Goal: Task Accomplishment & Management: Use online tool/utility

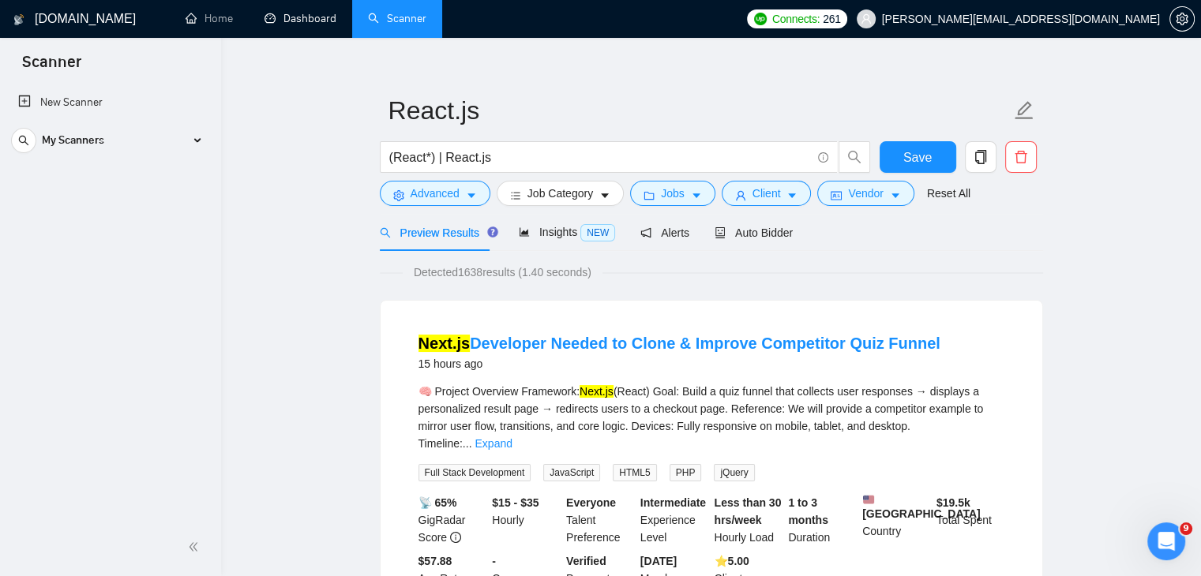
click at [326, 17] on link "Dashboard" at bounding box center [300, 18] width 72 height 13
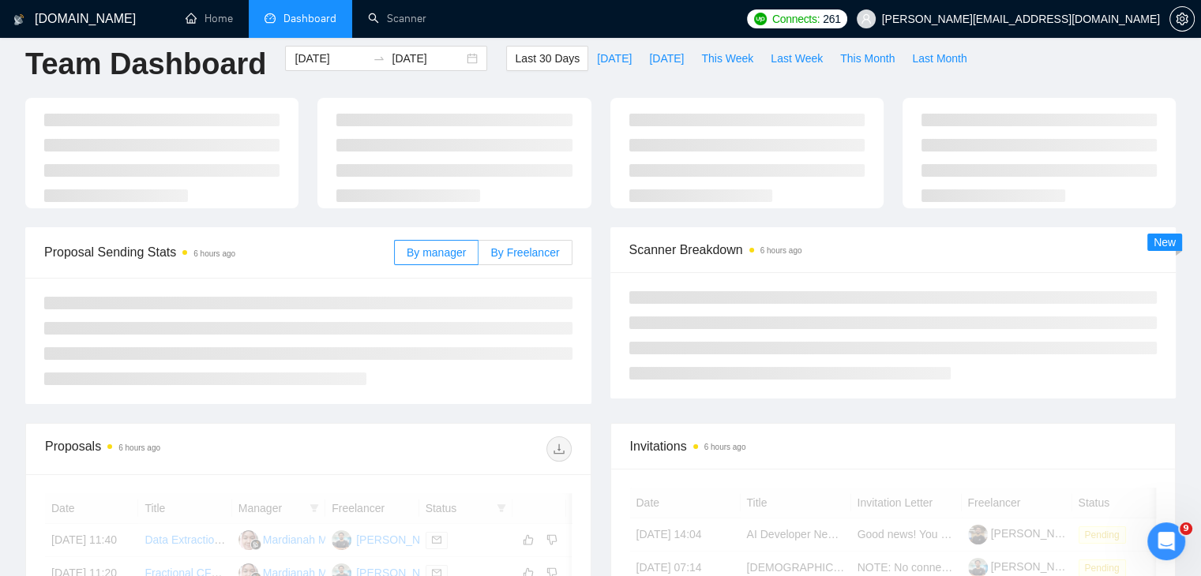
click at [522, 246] on span "By Freelancer" at bounding box center [524, 252] width 69 height 13
click at [478, 257] on input "By Freelancer" at bounding box center [478, 257] width 0 height 0
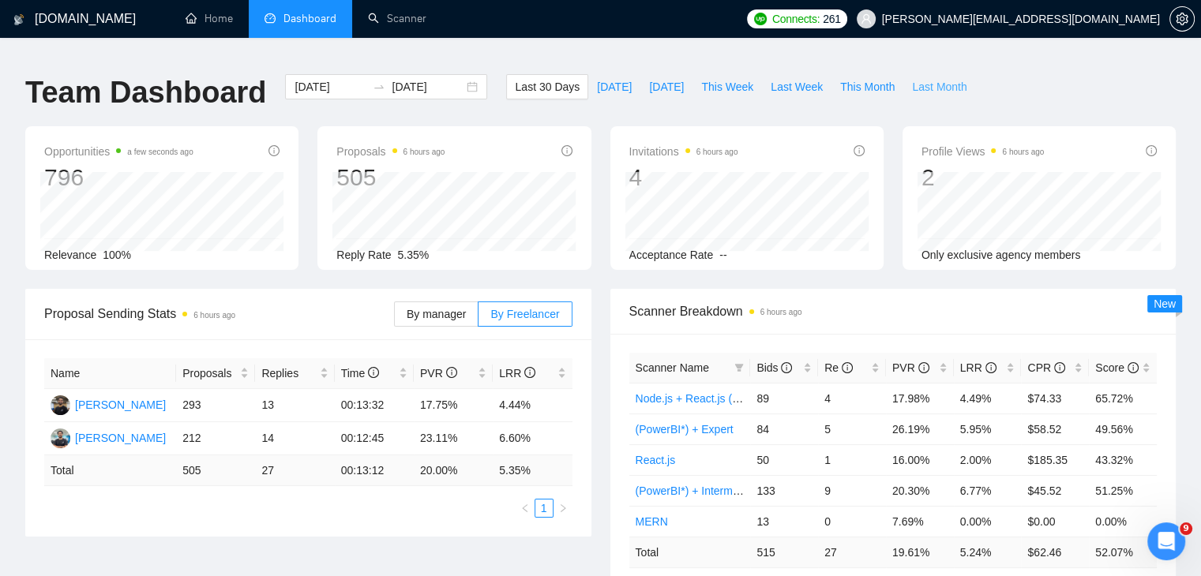
click at [912, 82] on span "Last Month" at bounding box center [939, 86] width 54 height 17
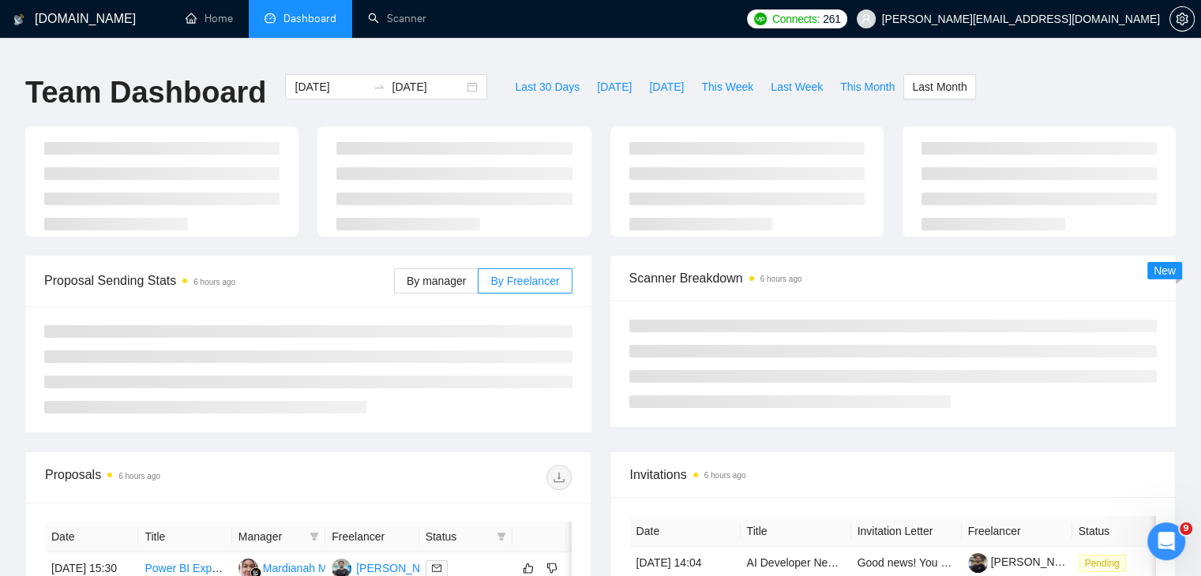
type input "[DATE]"
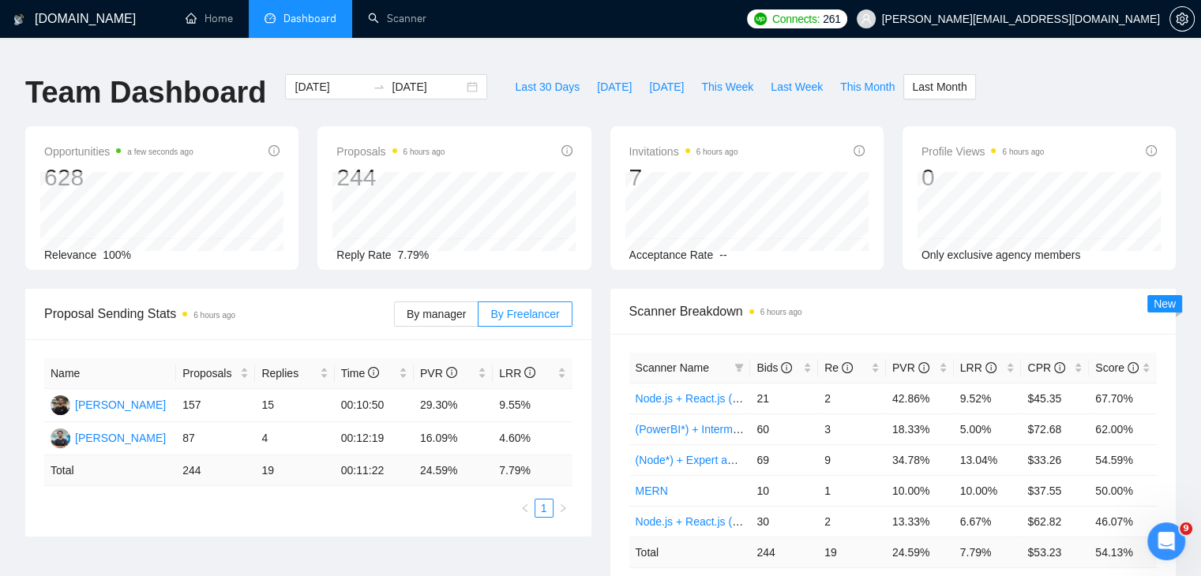
click at [324, 169] on div "Proposals 6 hours ago 244 [DATE] Sent 4 Reply Rate 7.79%" at bounding box center [453, 198] width 273 height 144
click at [392, 164] on div "Proposals 6 hours ago 244 [DATE] Sent 4 Reply Rate 7.79%" at bounding box center [453, 198] width 273 height 144
click at [852, 78] on span "This Month" at bounding box center [867, 86] width 54 height 17
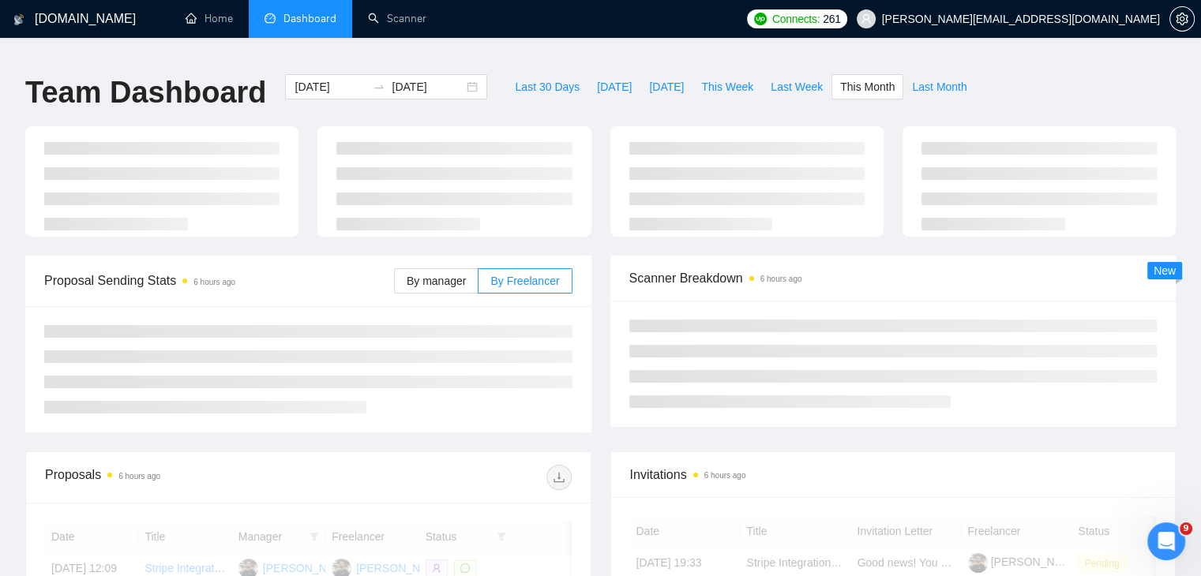
type input "[DATE]"
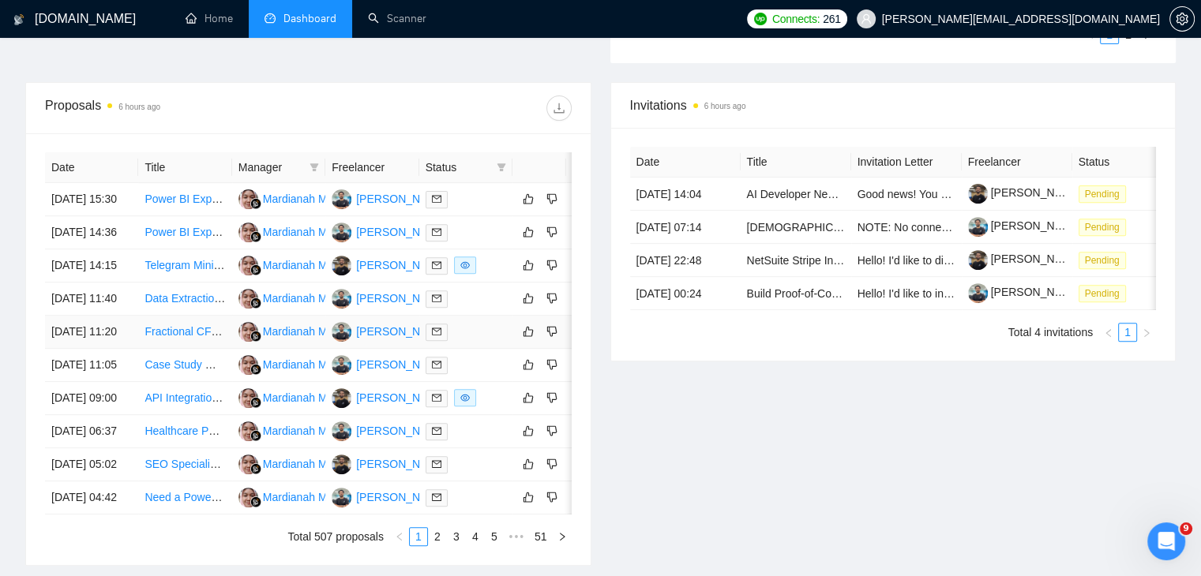
scroll to position [834, 0]
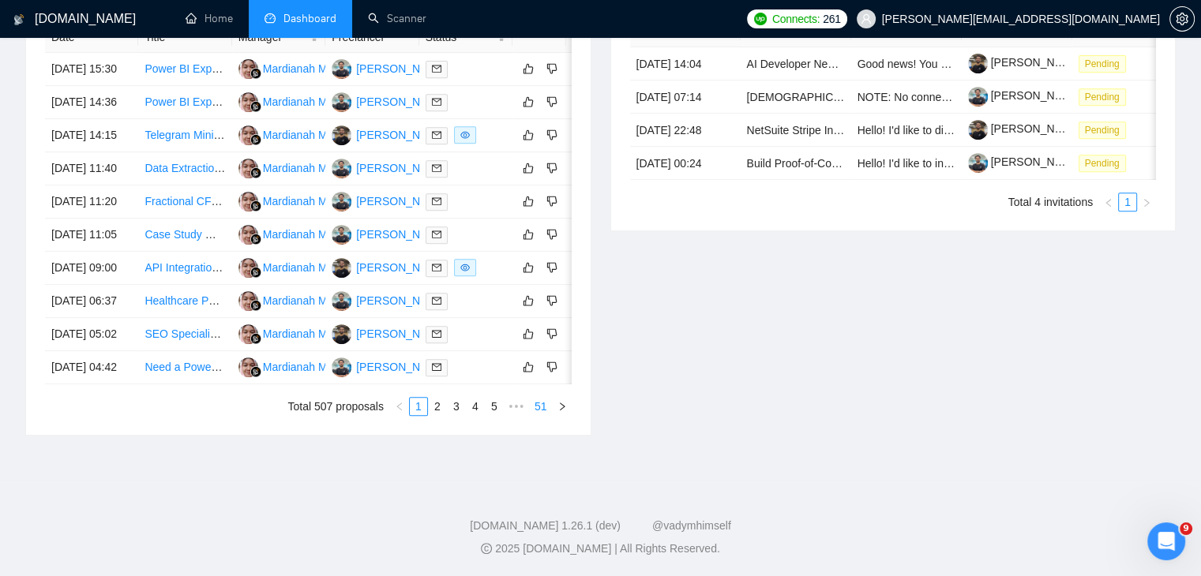
click at [539, 402] on link "51" at bounding box center [541, 406] width 22 height 17
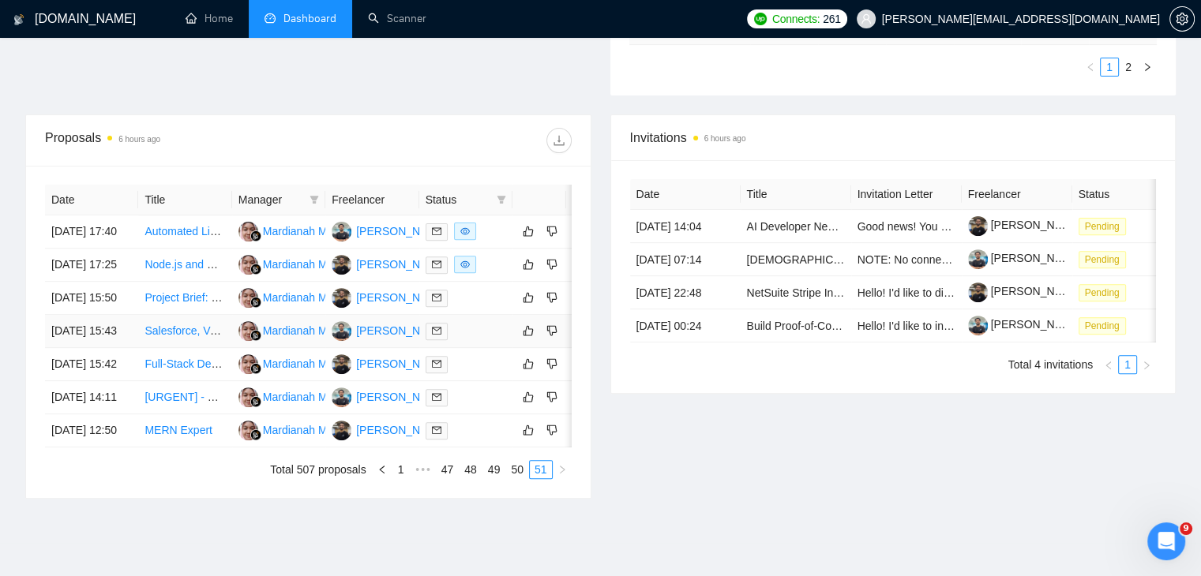
scroll to position [511, 0]
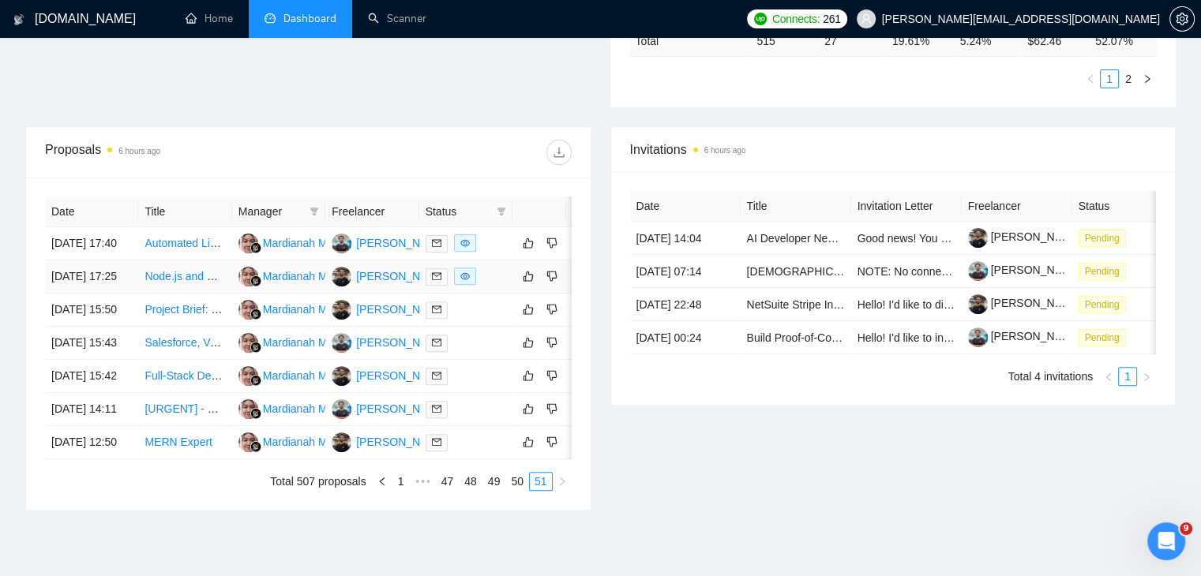
click at [335, 294] on td "[PERSON_NAME]" at bounding box center [371, 276] width 93 height 33
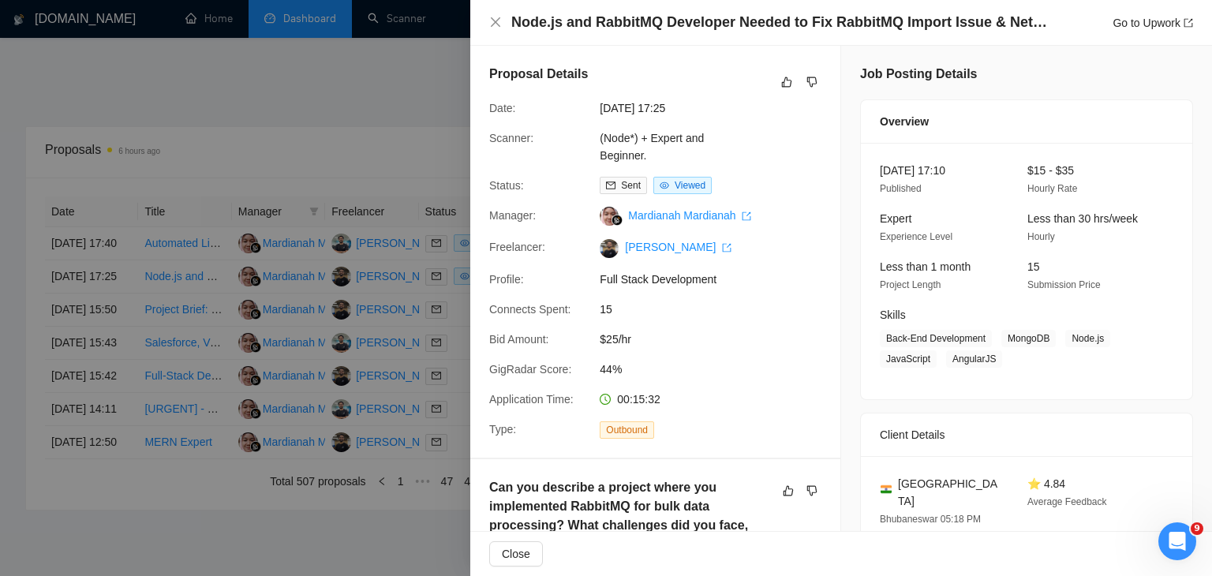
click at [374, 152] on div at bounding box center [606, 288] width 1212 height 576
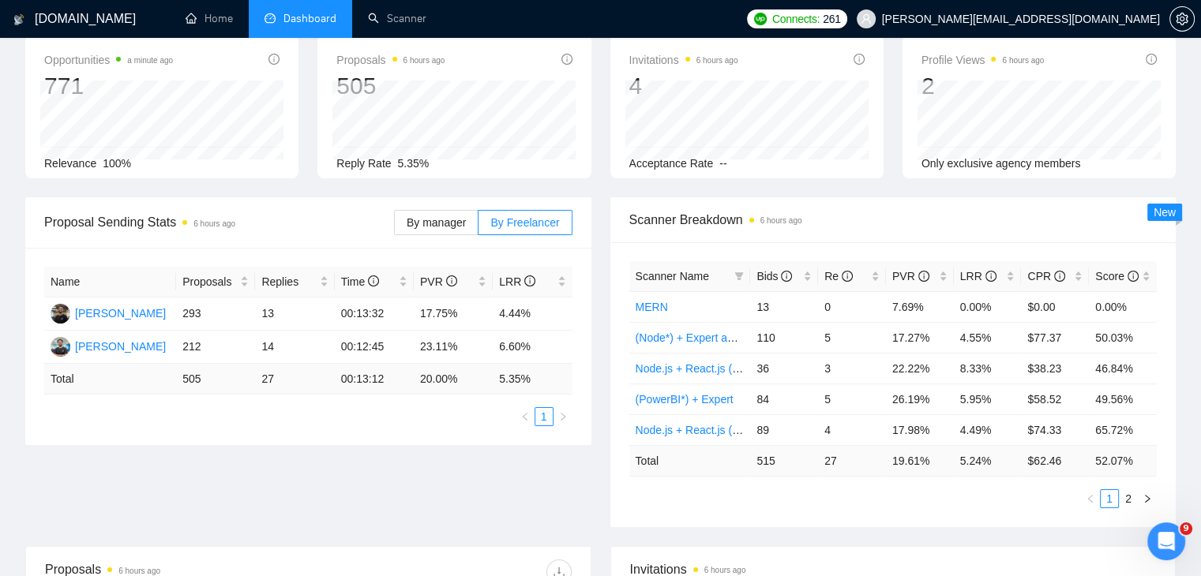
scroll to position [0, 0]
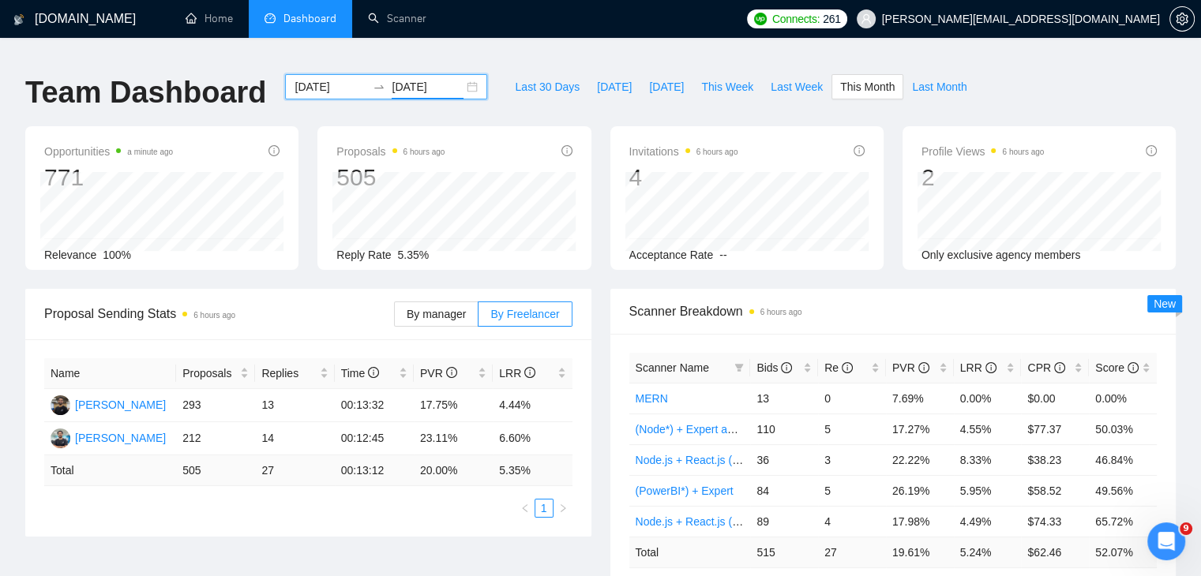
click at [423, 78] on input "[DATE]" at bounding box center [428, 86] width 72 height 17
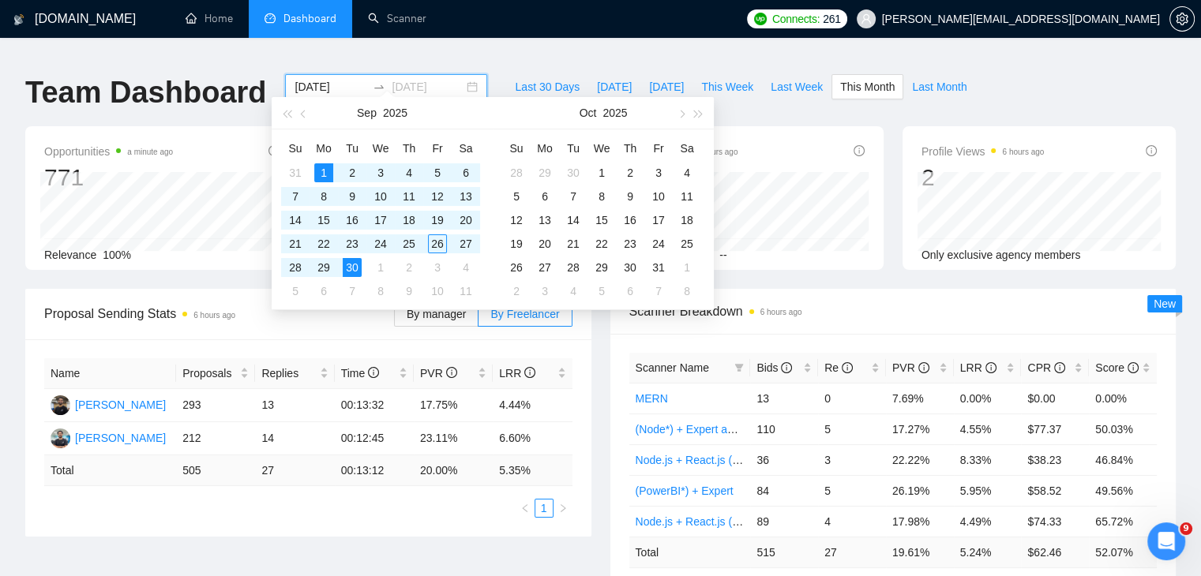
click at [323, 171] on div "1" at bounding box center [323, 172] width 19 height 19
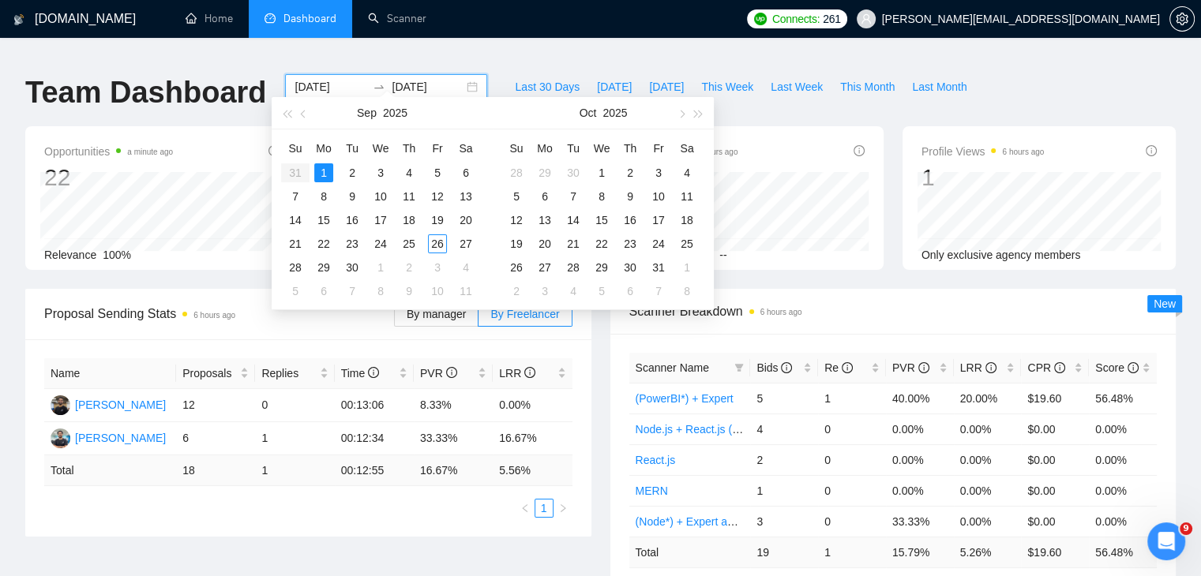
click at [426, 78] on input "[DATE]" at bounding box center [428, 86] width 72 height 17
type input "[DATE]"
click at [460, 169] on div "6" at bounding box center [465, 172] width 19 height 19
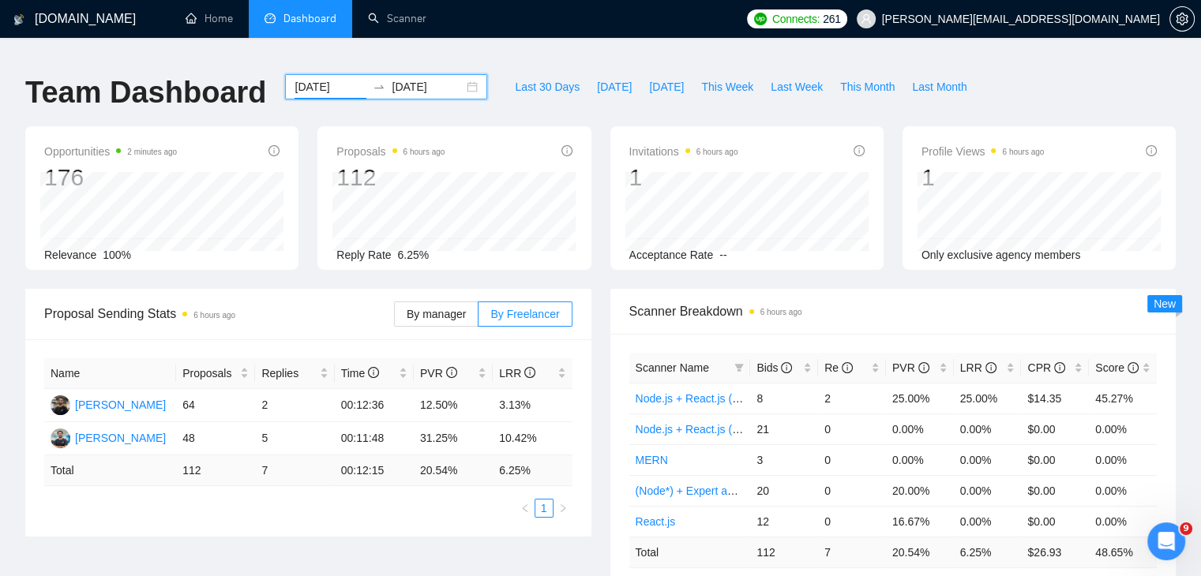
click at [332, 78] on input "[DATE]" at bounding box center [330, 86] width 72 height 17
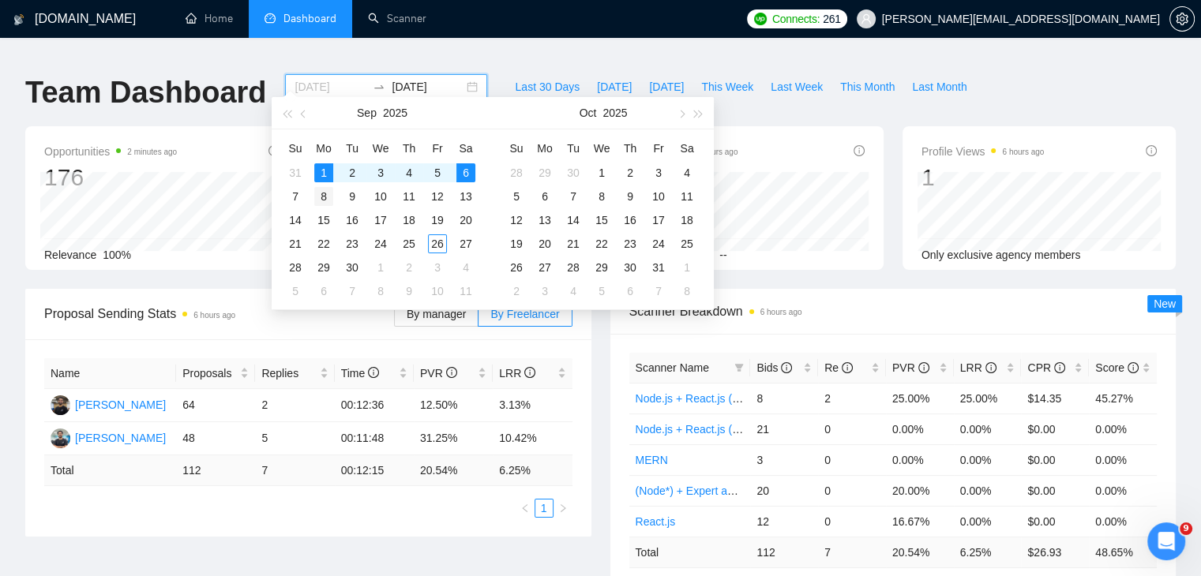
type input "[DATE]"
click at [322, 192] on div "8" at bounding box center [323, 196] width 19 height 19
type input "[DATE]"
click at [518, 214] on div "12" at bounding box center [516, 220] width 19 height 19
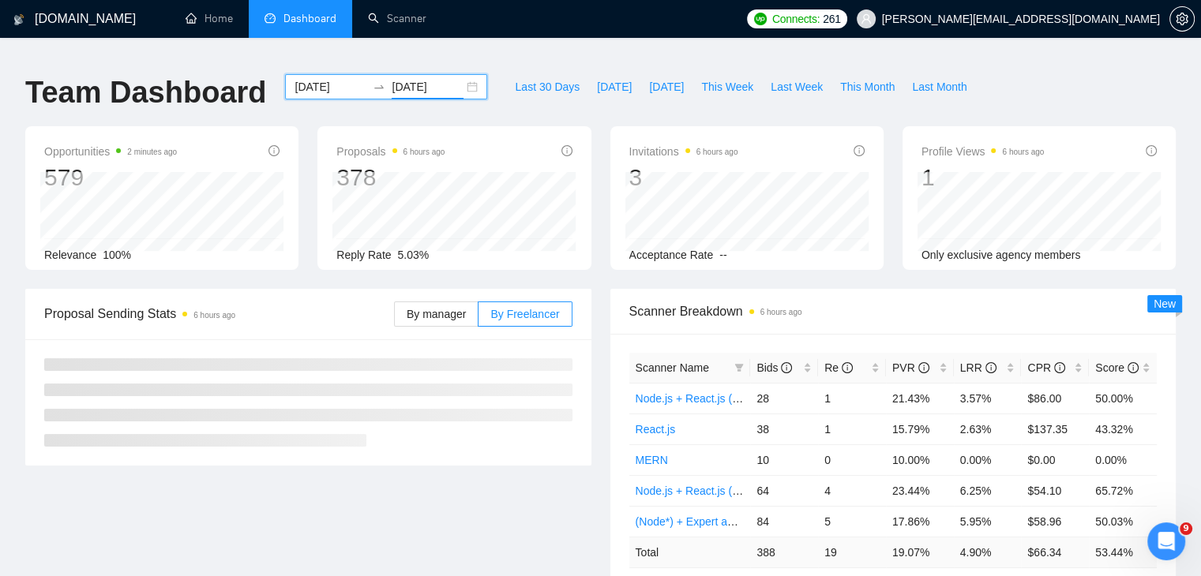
click at [426, 78] on input "[DATE]" at bounding box center [428, 86] width 72 height 17
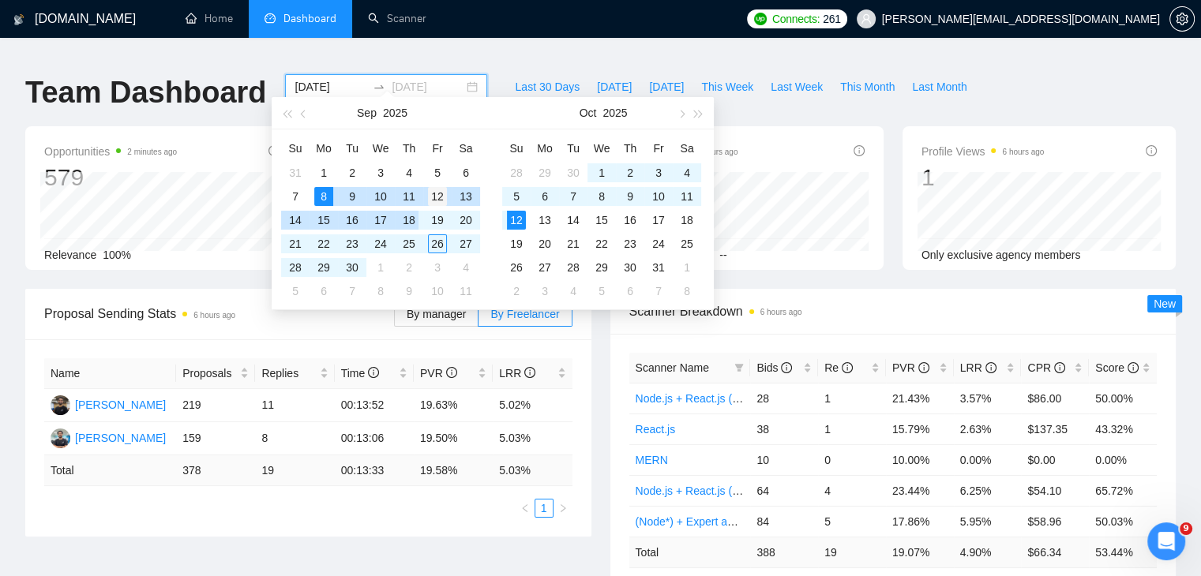
type input "[DATE]"
click at [437, 197] on div "12" at bounding box center [437, 196] width 19 height 19
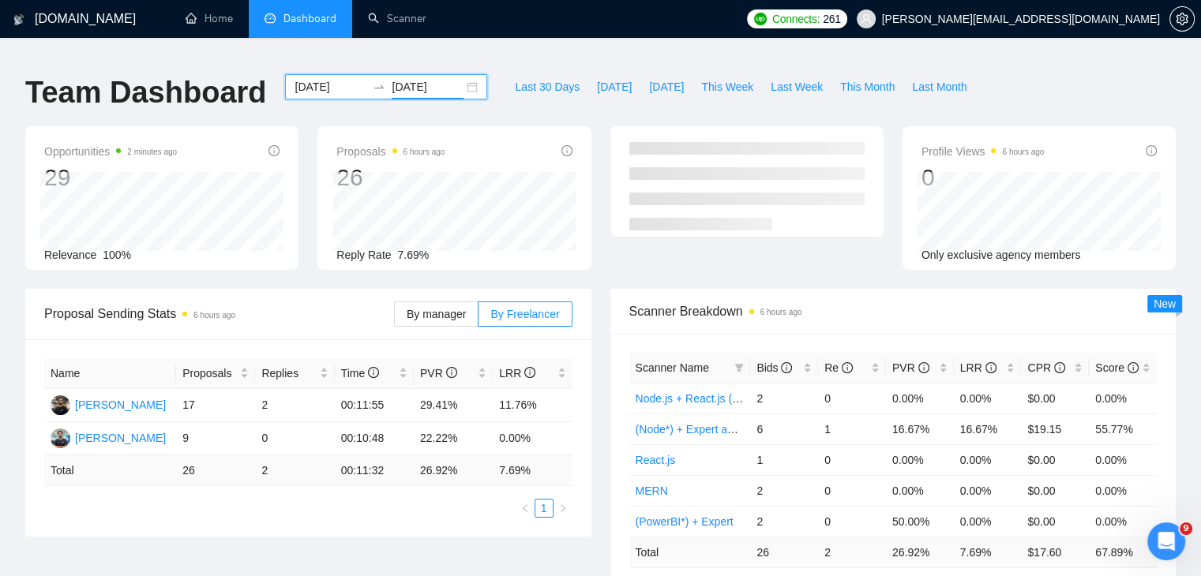
click at [429, 78] on input "[DATE]" at bounding box center [428, 86] width 72 height 17
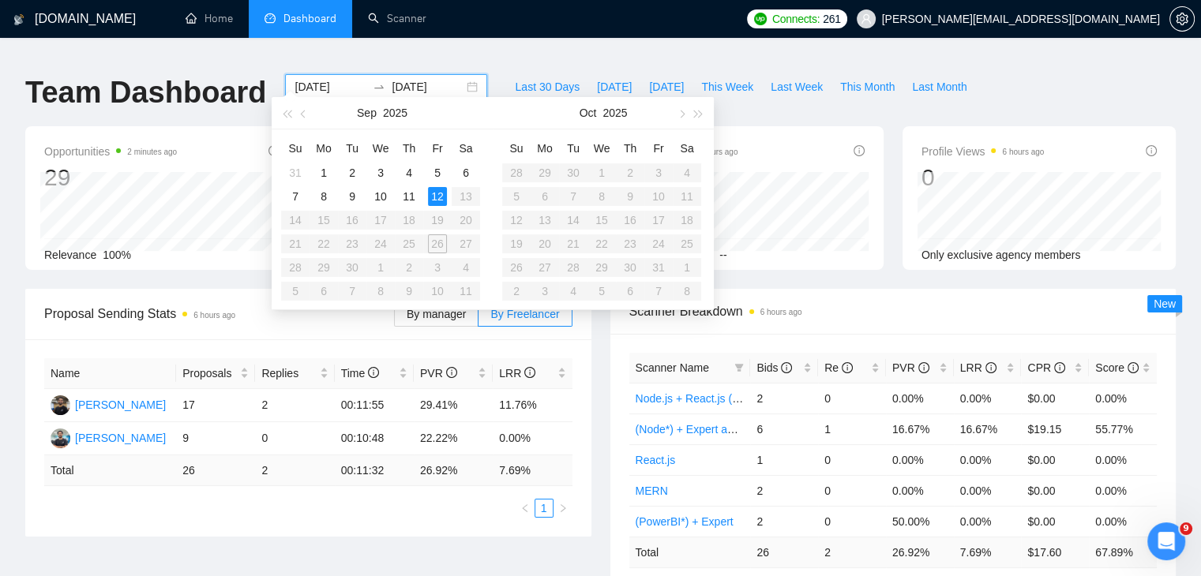
click at [325, 78] on input "[DATE]" at bounding box center [330, 86] width 72 height 17
click at [328, 199] on div "8" at bounding box center [323, 196] width 19 height 19
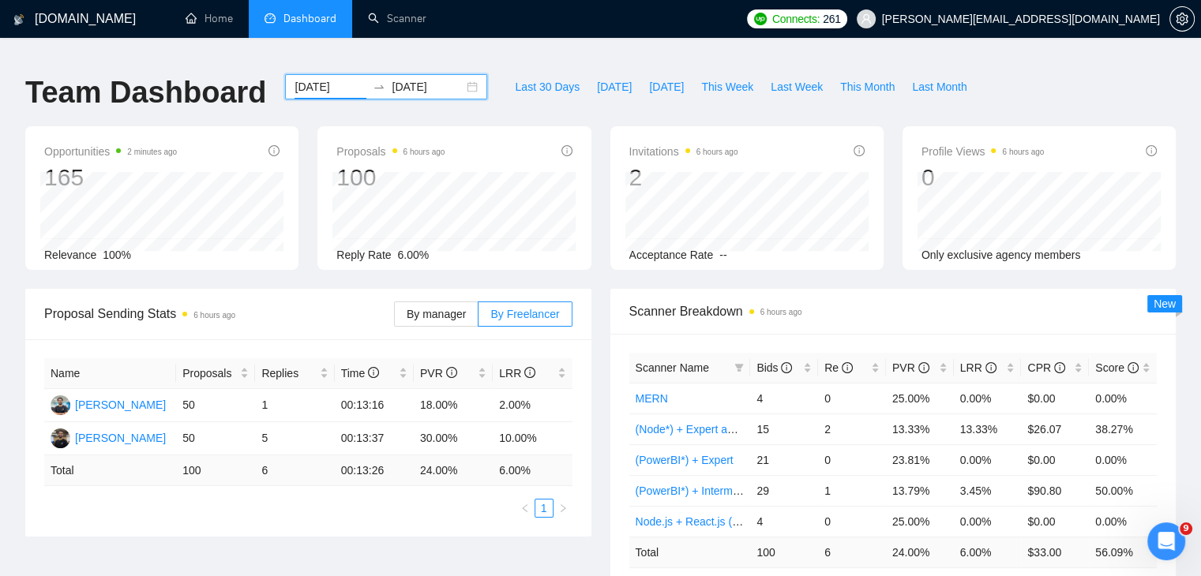
click at [340, 78] on input "[DATE]" at bounding box center [330, 86] width 72 height 17
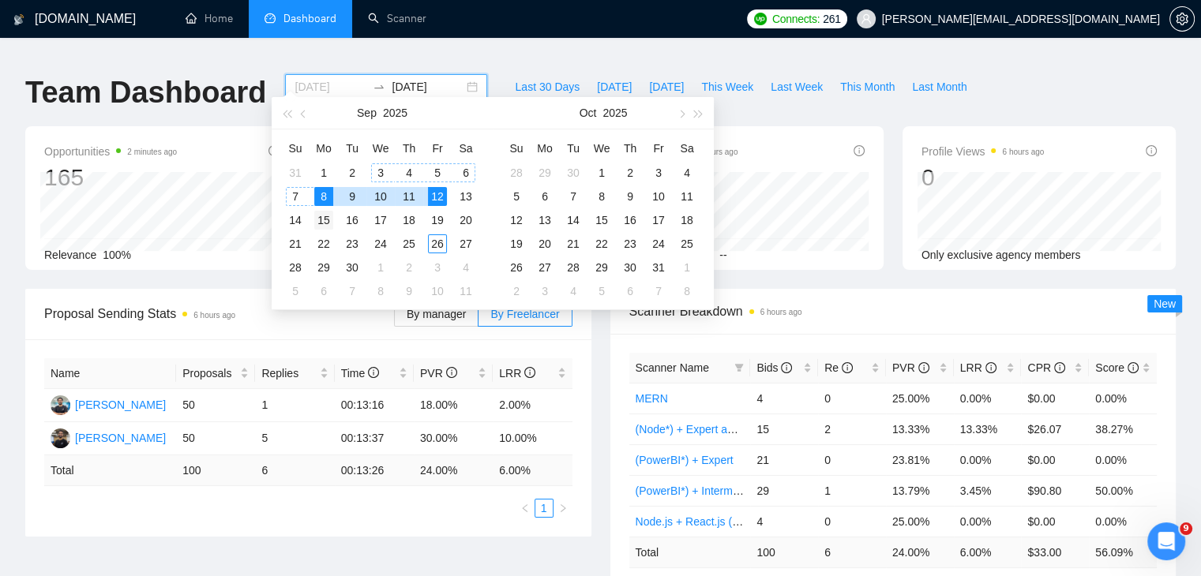
type input "[DATE]"
click at [326, 215] on div "15" at bounding box center [323, 220] width 19 height 19
type input "[DATE]"
click at [442, 218] on div "19" at bounding box center [437, 220] width 19 height 19
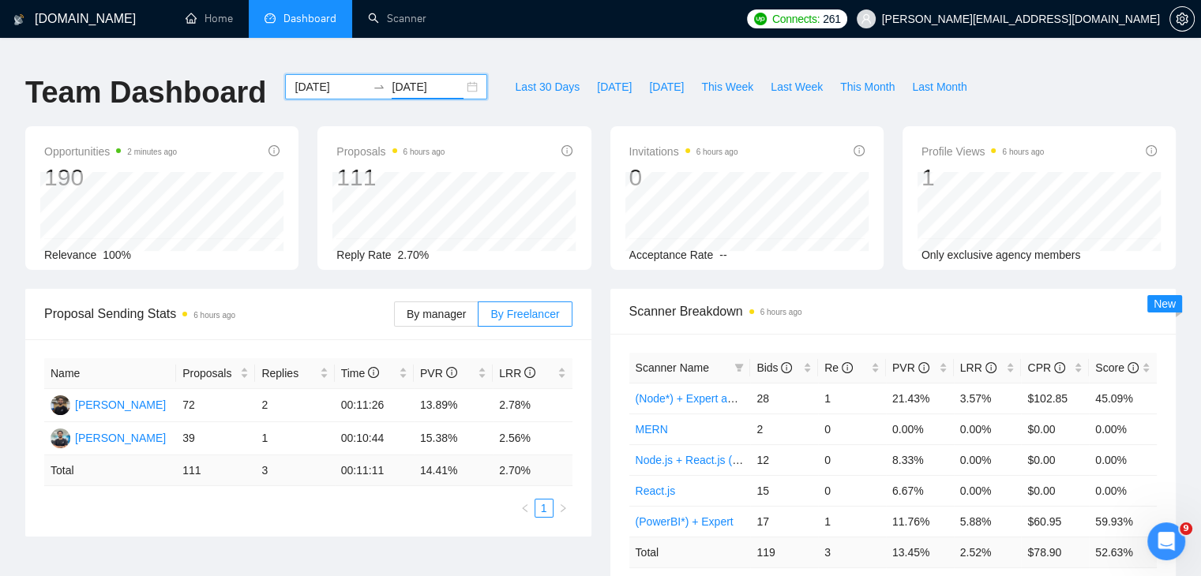
click at [330, 78] on input "[DATE]" at bounding box center [330, 86] width 72 height 17
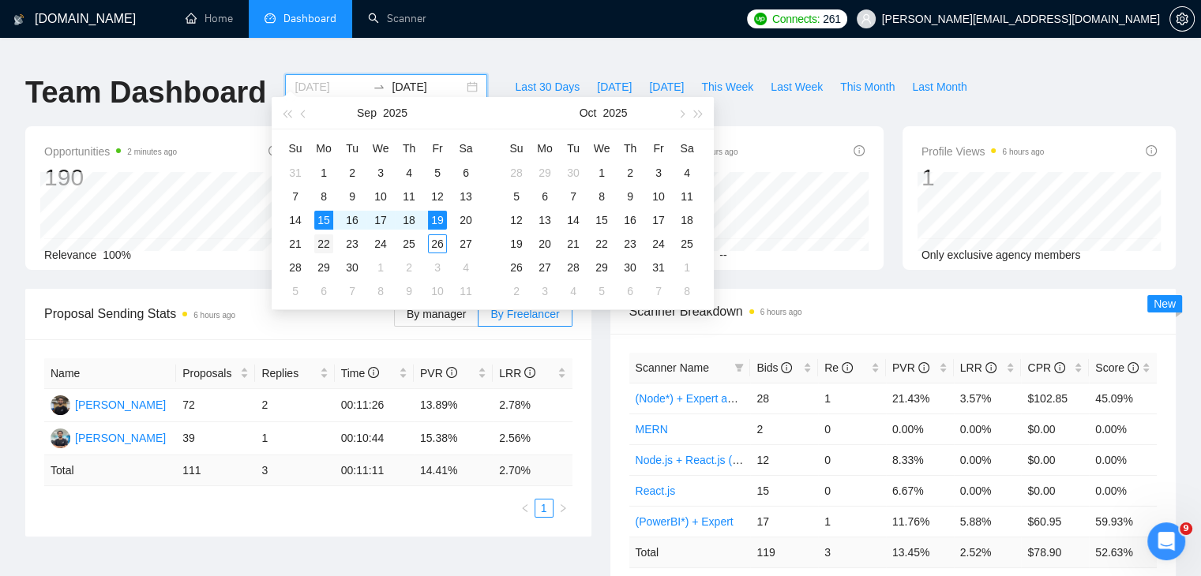
type input "[DATE]"
click at [328, 238] on div "22" at bounding box center [323, 243] width 19 height 19
type input "[DATE]"
click at [445, 242] on div "26" at bounding box center [437, 243] width 19 height 19
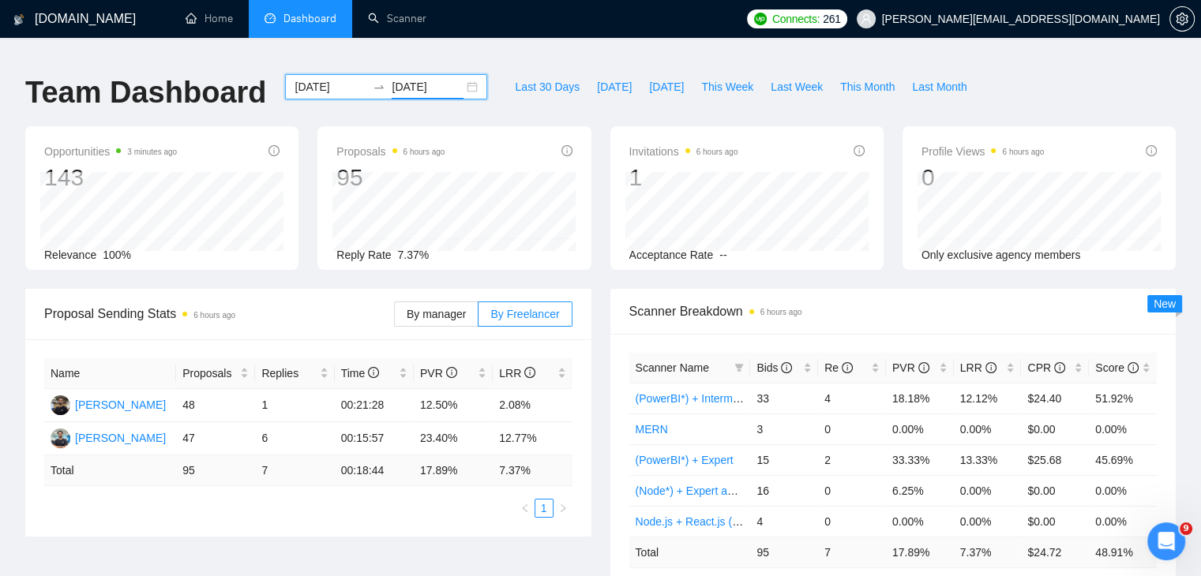
click at [333, 78] on input "[DATE]" at bounding box center [330, 86] width 72 height 17
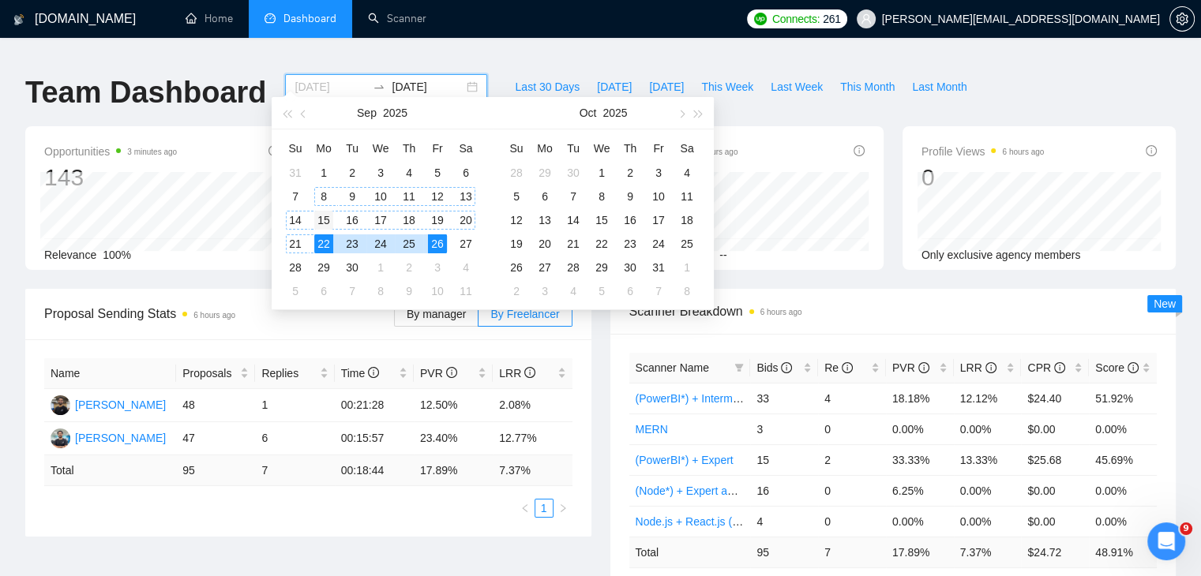
type input "[DATE]"
click at [320, 215] on div "15" at bounding box center [323, 220] width 19 height 19
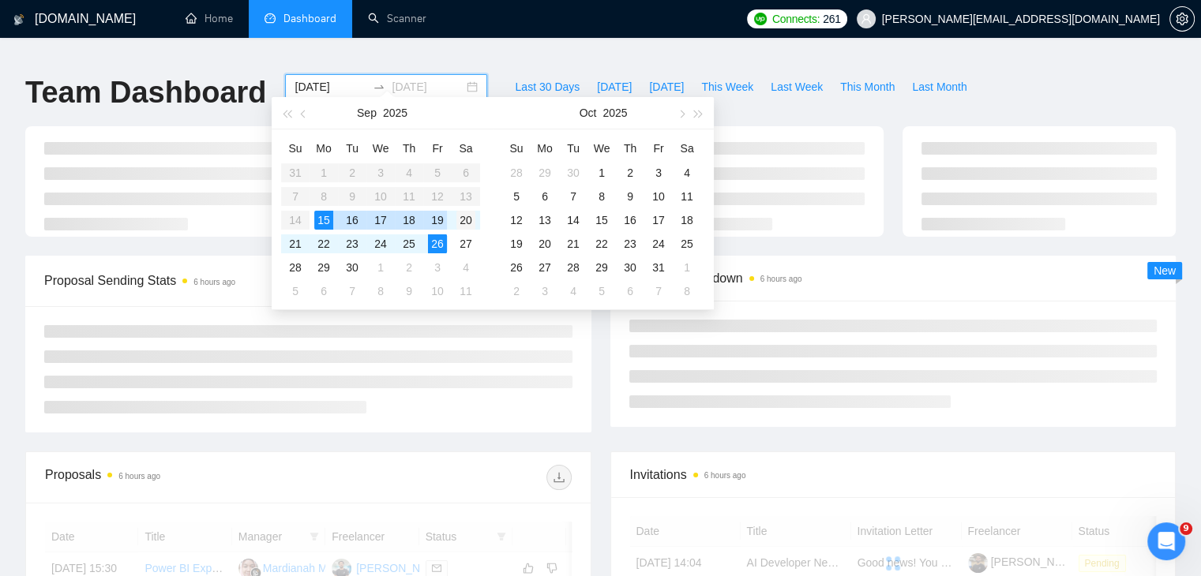
type input "[DATE]"
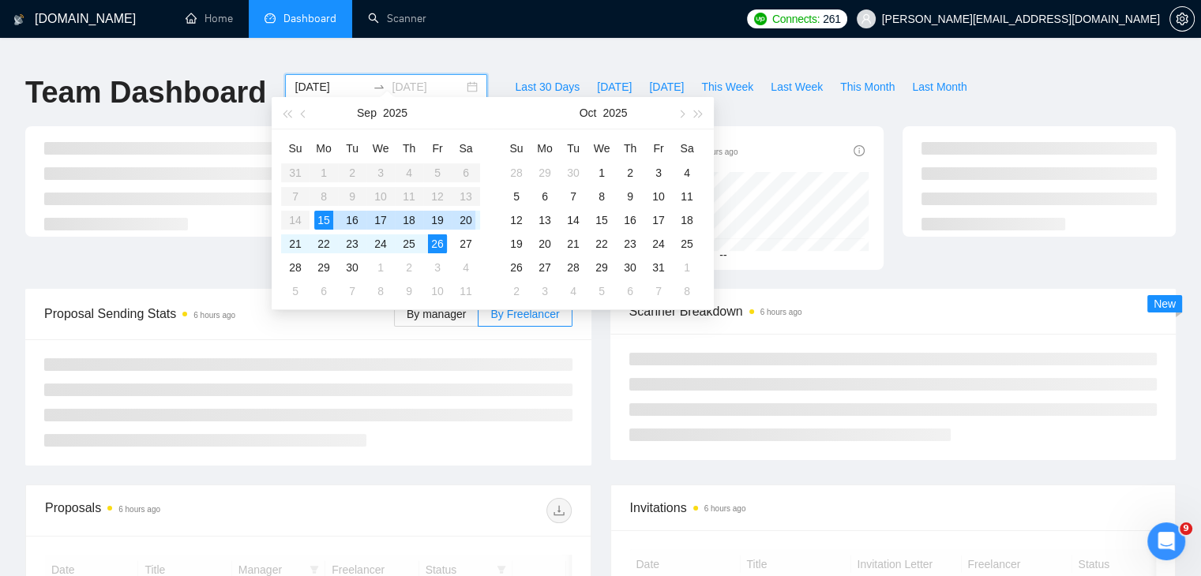
click at [469, 222] on div "20" at bounding box center [465, 220] width 19 height 19
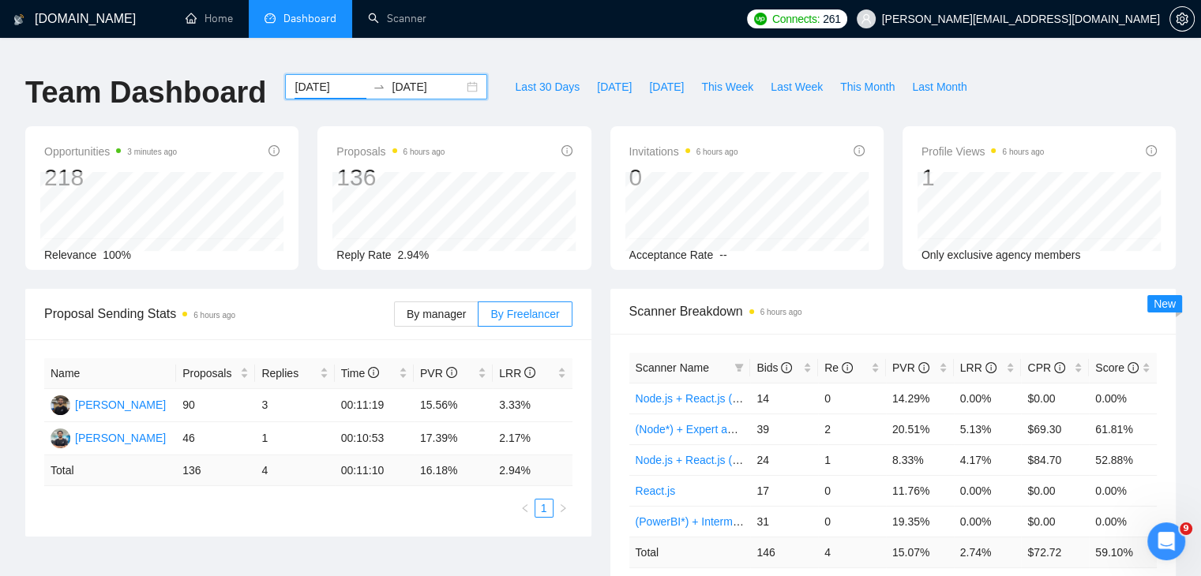
click at [330, 78] on input "[DATE]" at bounding box center [330, 86] width 72 height 17
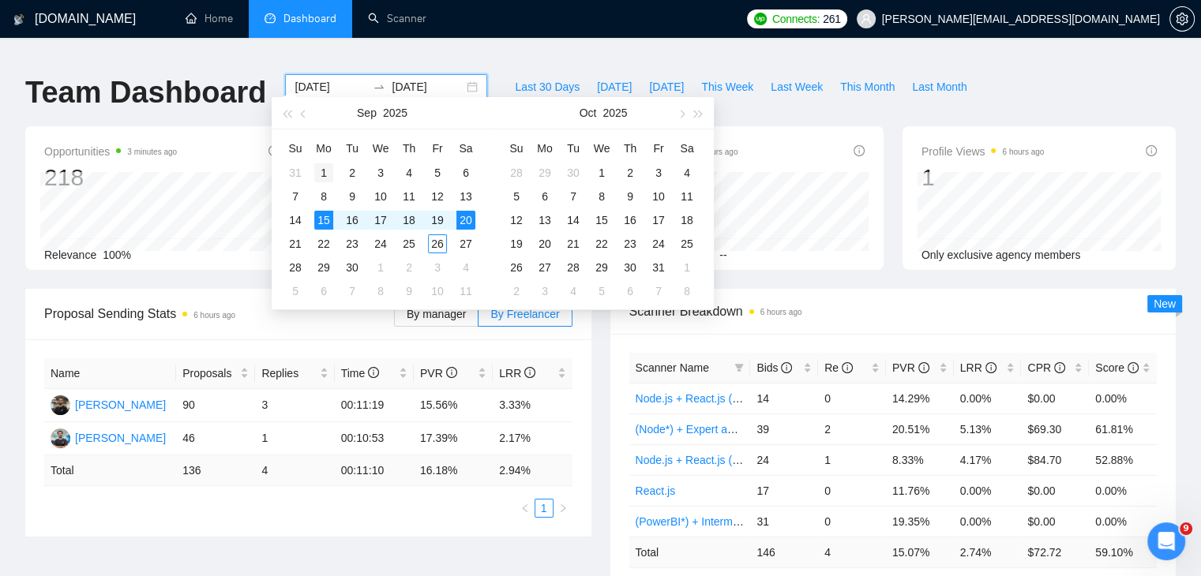
type input "[DATE]"
click at [324, 167] on div "1" at bounding box center [323, 172] width 19 height 19
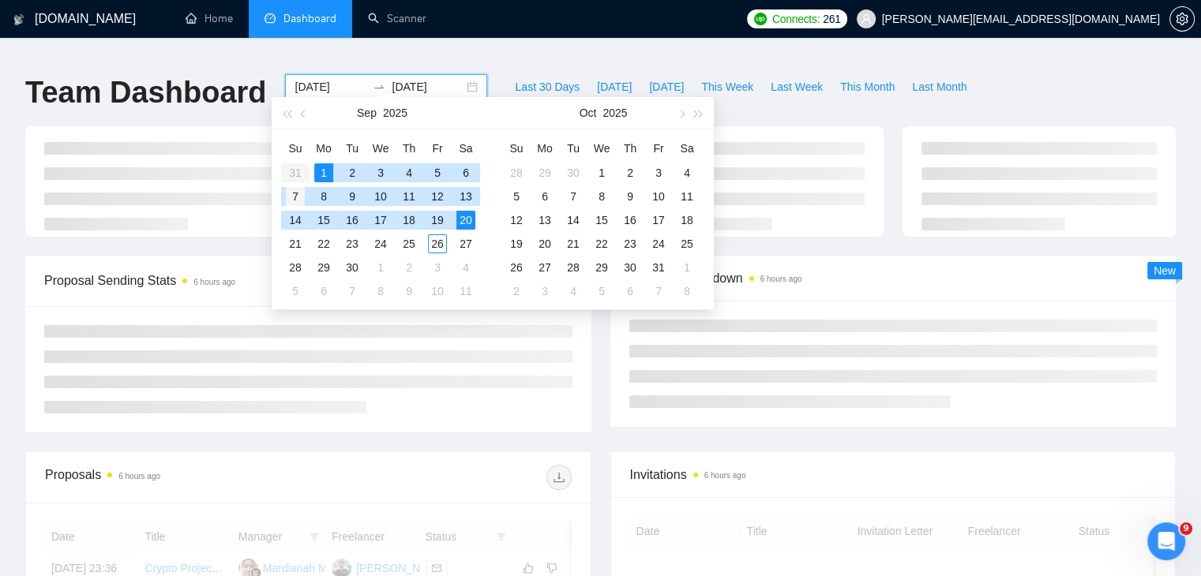
type input "[DATE]"
click at [294, 193] on div "7" at bounding box center [295, 196] width 19 height 19
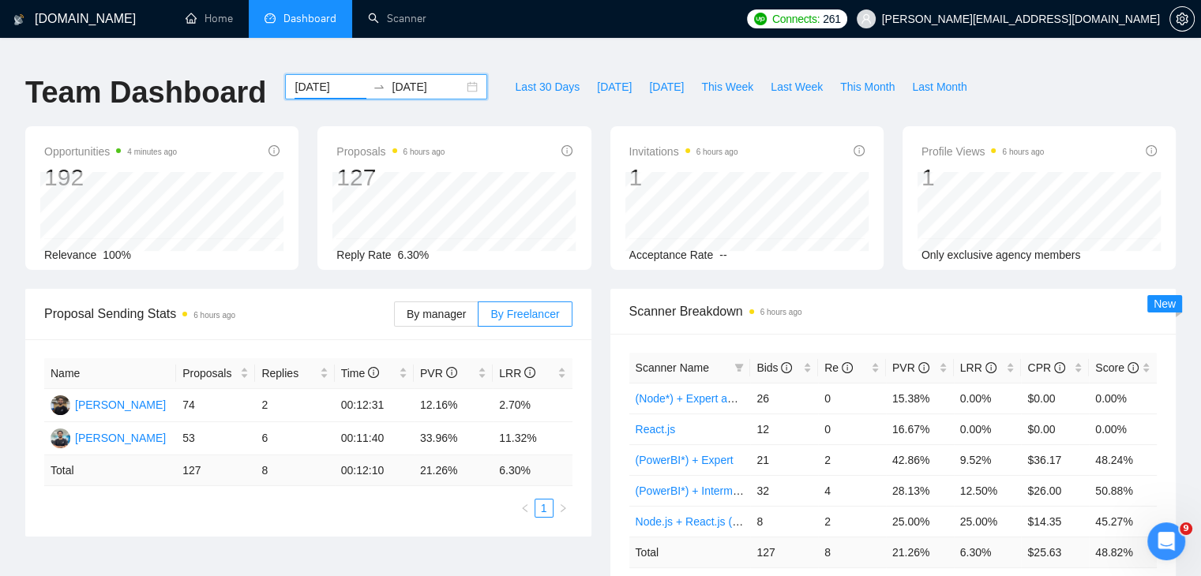
click at [332, 78] on input "[DATE]" at bounding box center [330, 86] width 72 height 17
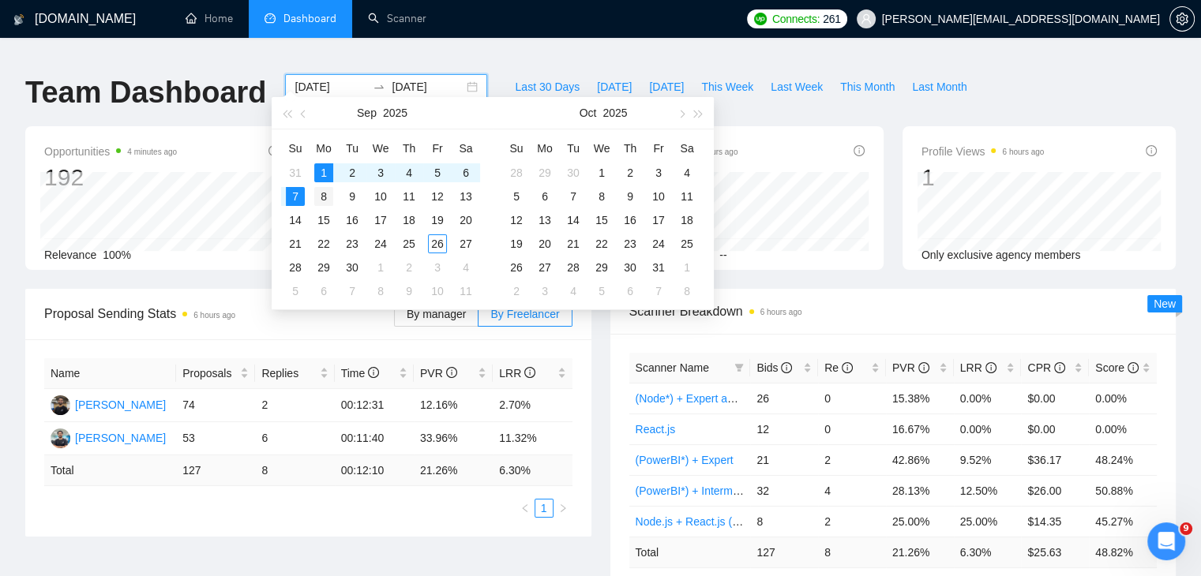
type input "[DATE]"
click at [325, 200] on div "8" at bounding box center [323, 196] width 19 height 19
type input "[DATE]"
click at [301, 222] on div "14" at bounding box center [295, 220] width 19 height 19
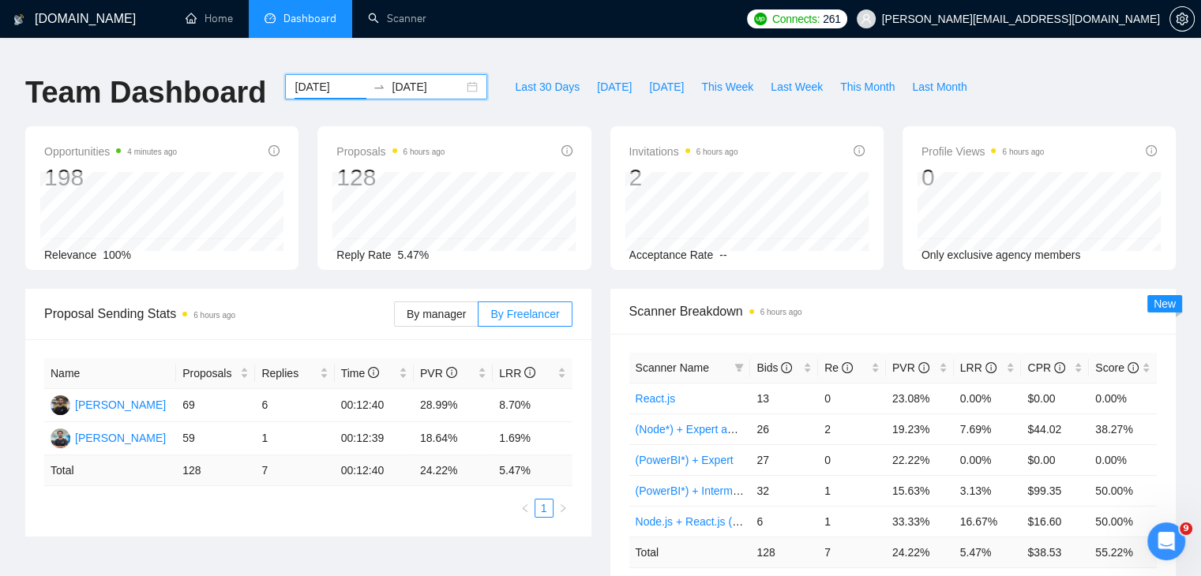
click at [333, 78] on input "[DATE]" at bounding box center [330, 86] width 72 height 17
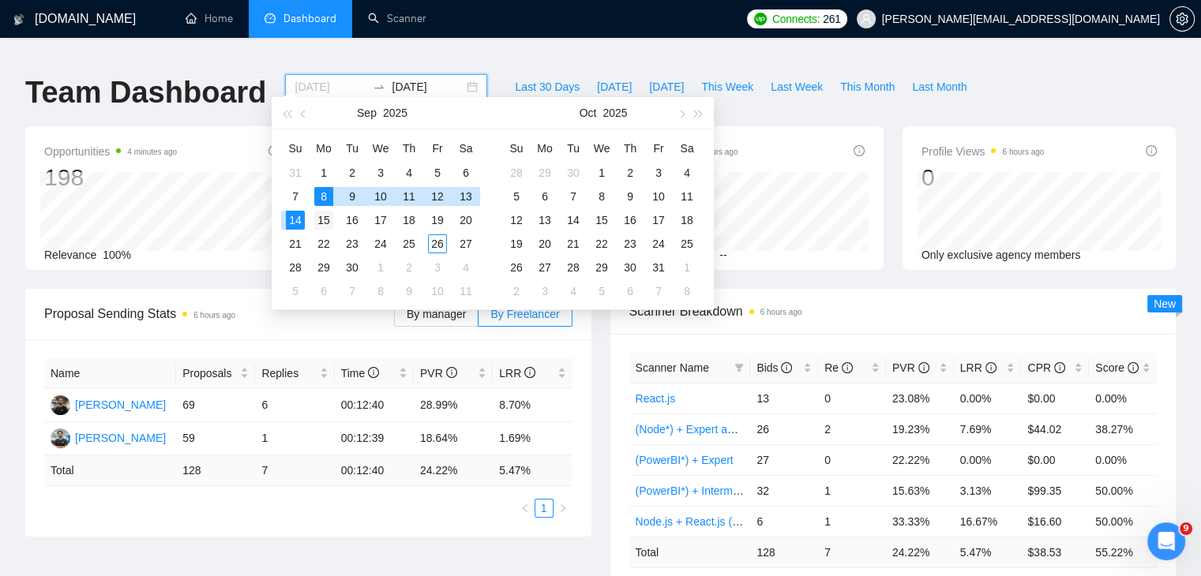
type input "[DATE]"
click at [321, 219] on div "15" at bounding box center [323, 220] width 19 height 19
type input "[DATE]"
click at [296, 249] on div "21" at bounding box center [295, 243] width 19 height 19
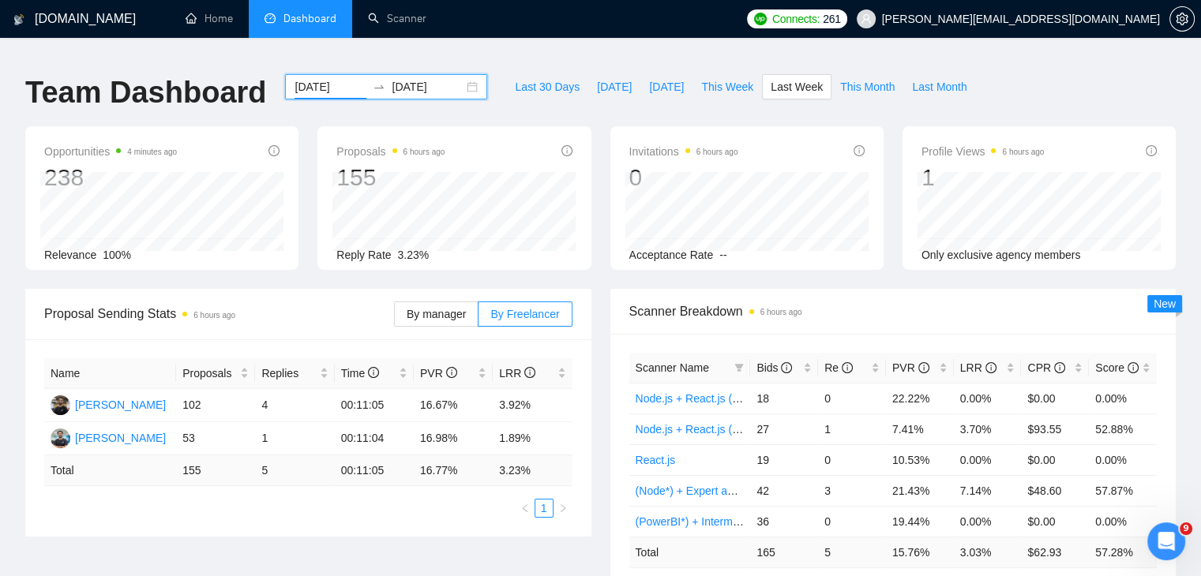
click at [338, 78] on input "[DATE]" at bounding box center [330, 86] width 72 height 17
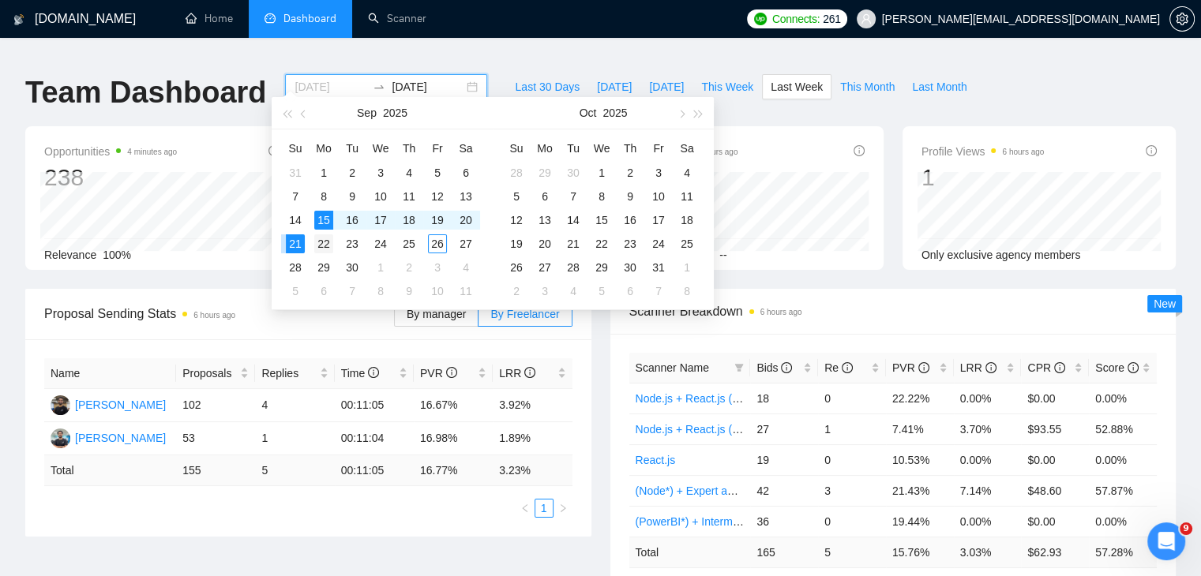
type input "[DATE]"
click at [332, 246] on div "22" at bounding box center [323, 243] width 19 height 19
type input "[DATE]"
click at [293, 263] on div "28" at bounding box center [295, 267] width 19 height 19
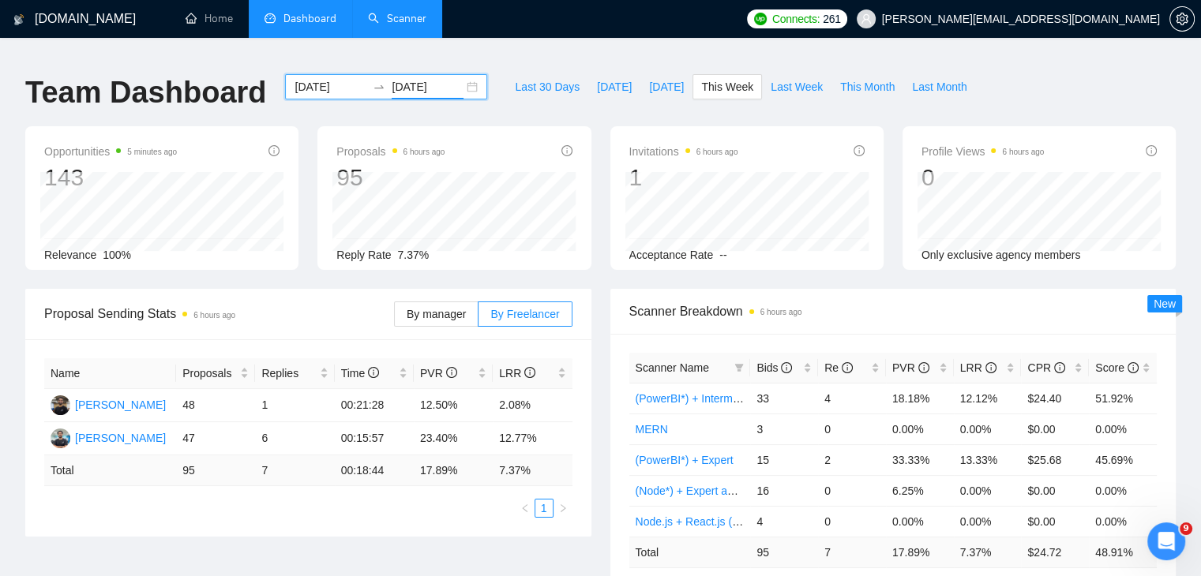
click at [407, 13] on link "Scanner" at bounding box center [397, 18] width 58 height 13
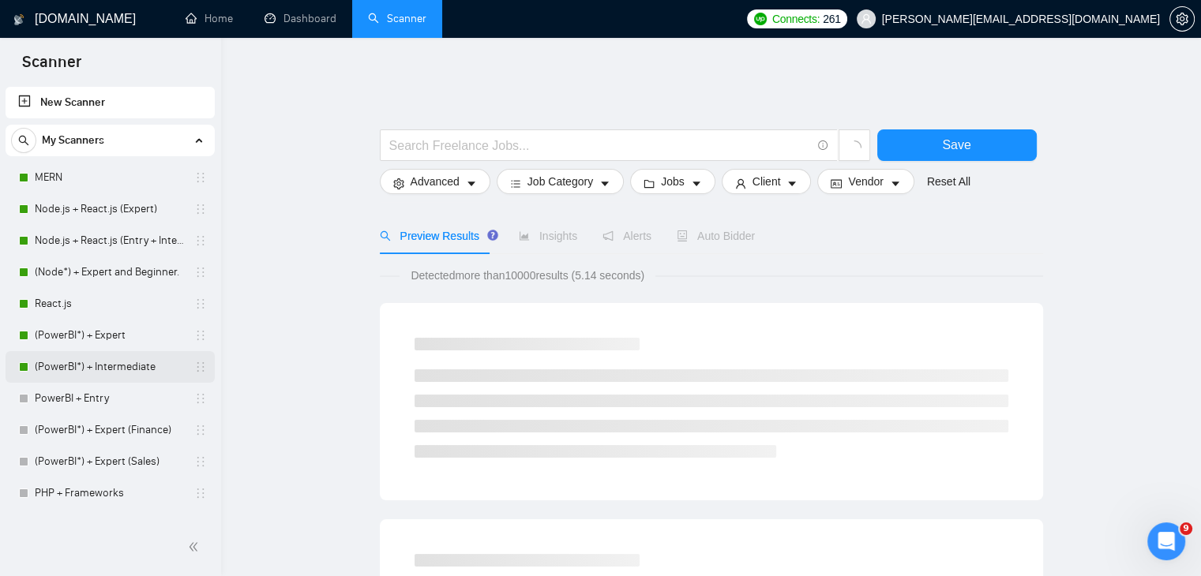
click at [129, 379] on link "(PowerBI*) + Intermediate" at bounding box center [110, 367] width 150 height 32
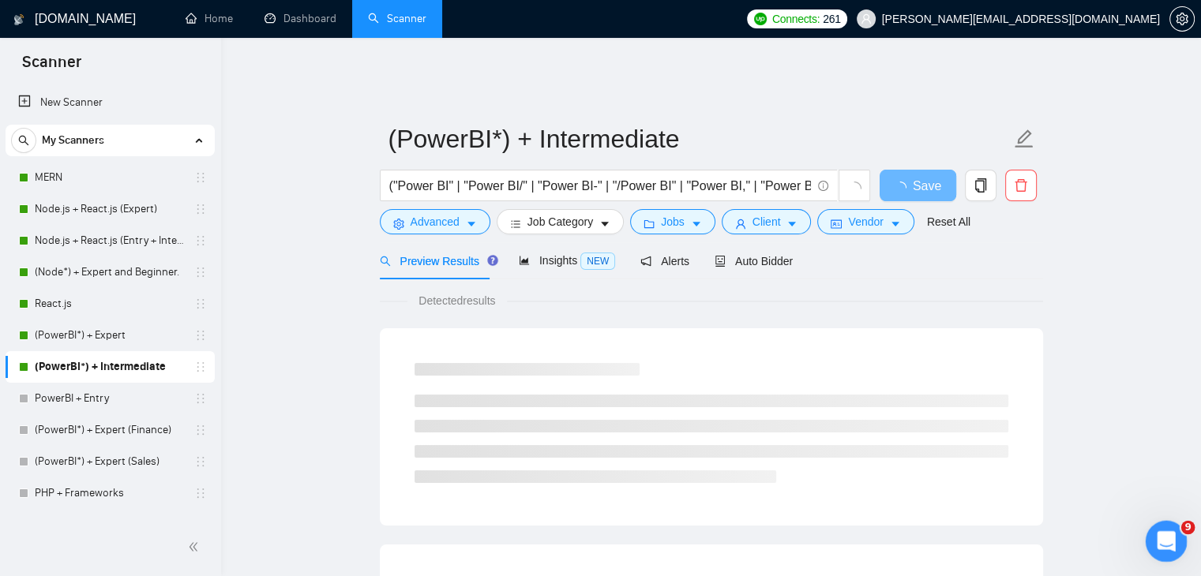
click at [1163, 542] on icon "Open Intercom Messenger" at bounding box center [1164, 539] width 26 height 26
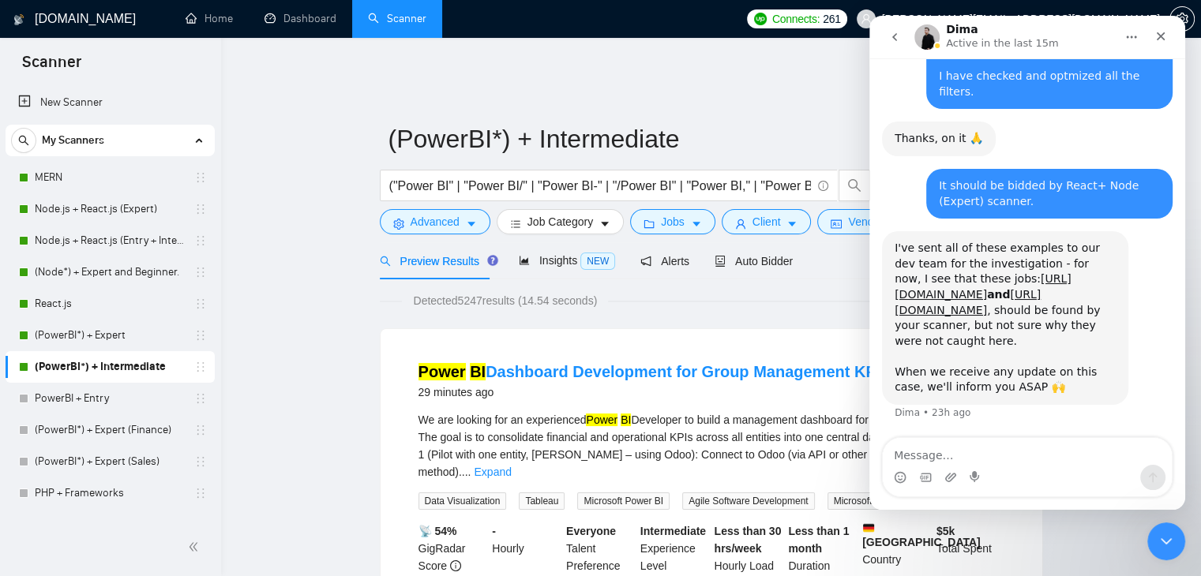
scroll to position [3573, 0]
click at [923, 281] on link "[URL][DOMAIN_NAME]" at bounding box center [982, 286] width 177 height 28
click at [313, 13] on link "Dashboard" at bounding box center [300, 18] width 72 height 13
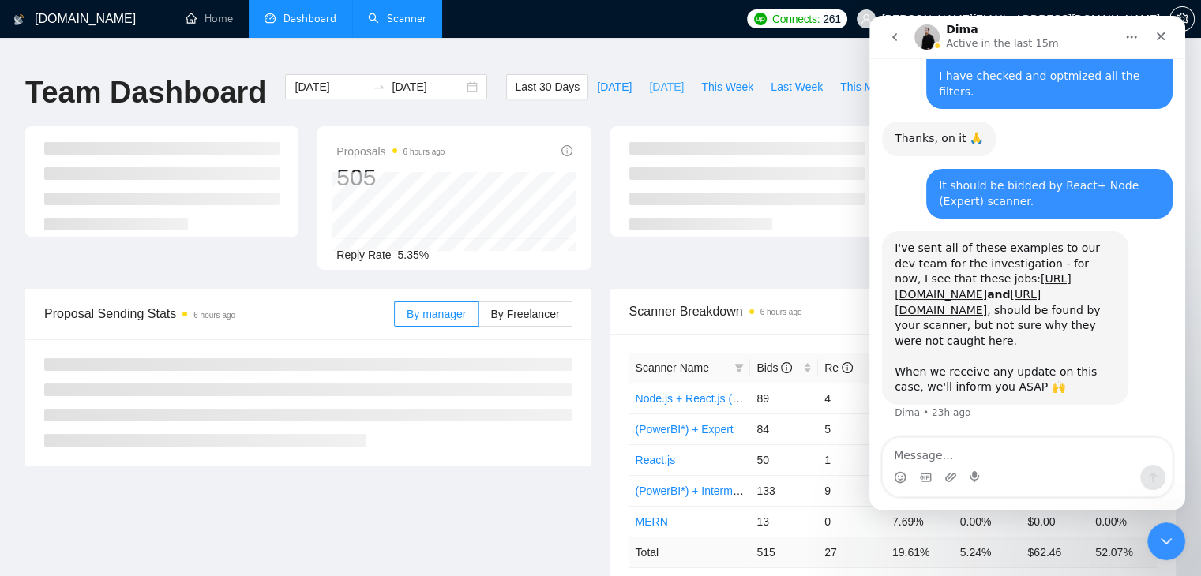
click at [652, 78] on span "[DATE]" at bounding box center [666, 86] width 35 height 17
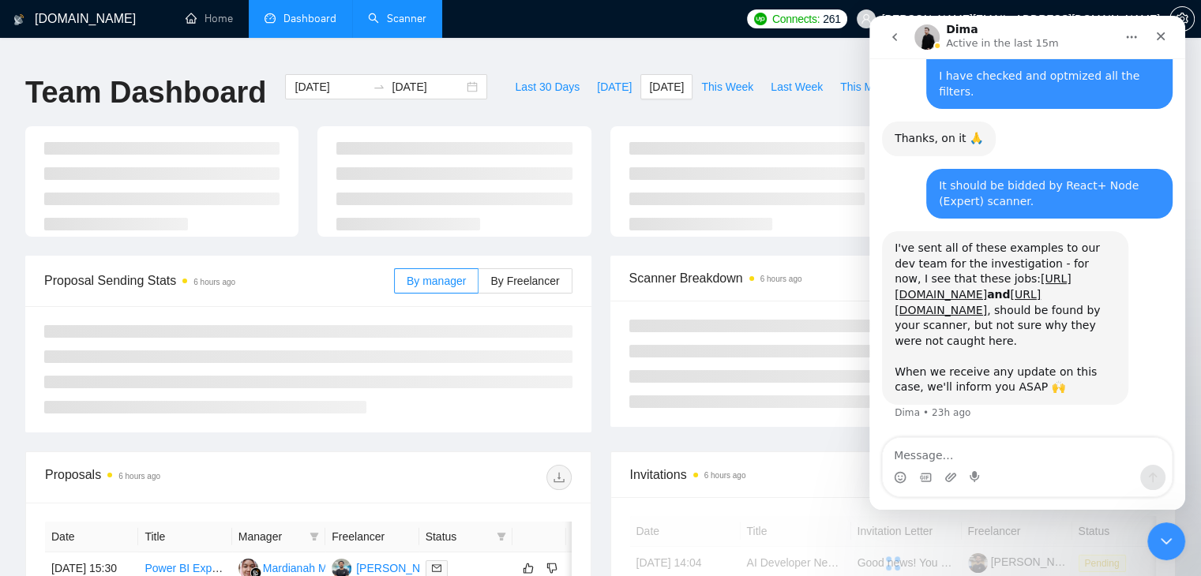
type input "[DATE]"
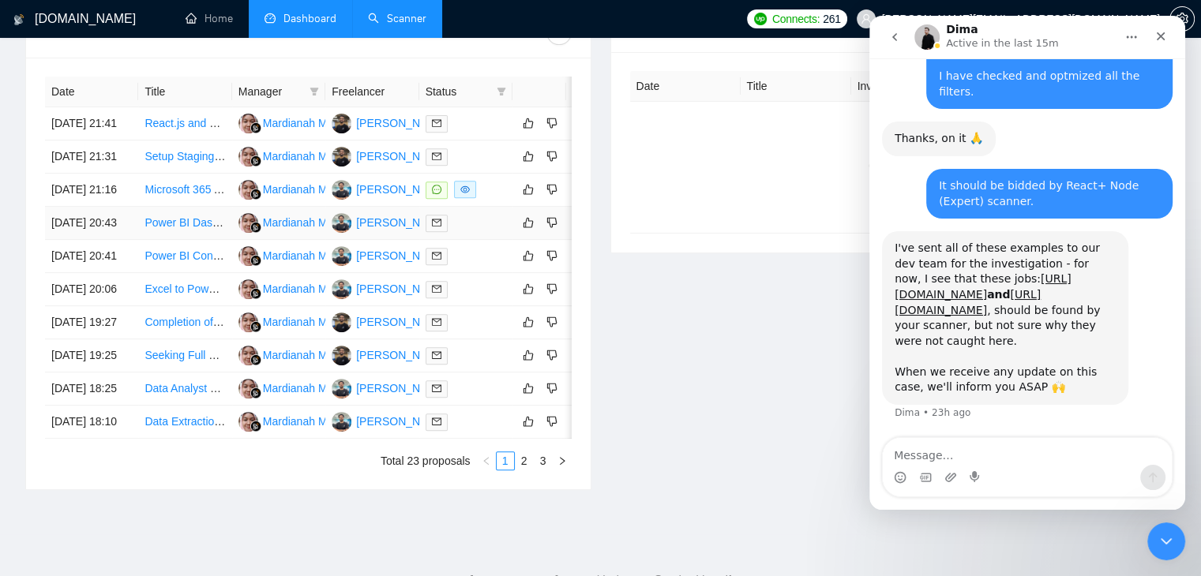
scroll to position [834, 0]
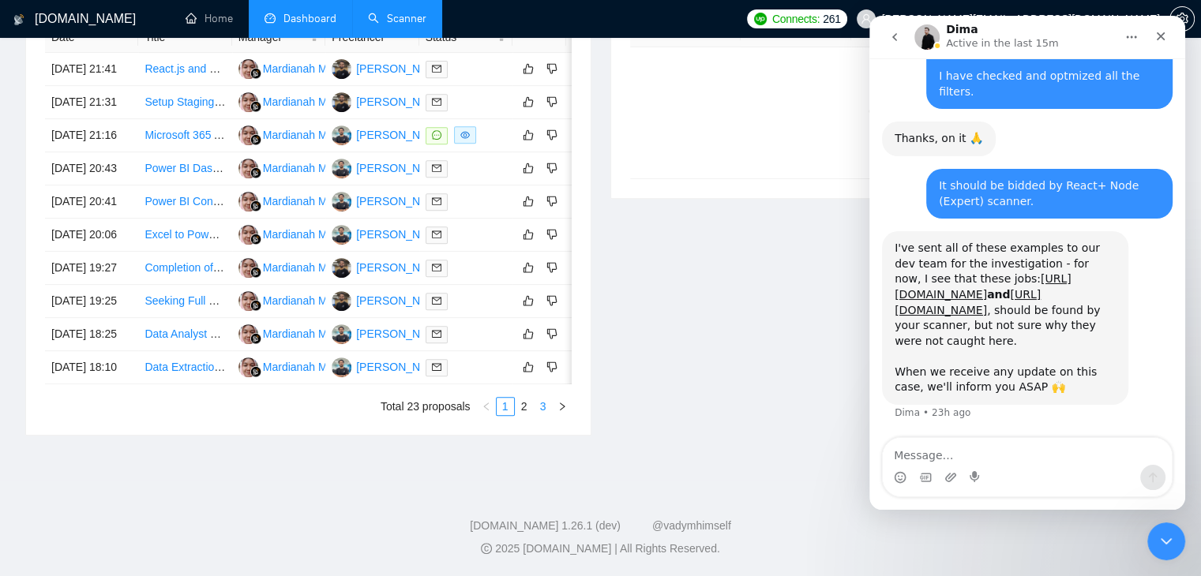
click at [539, 408] on link "3" at bounding box center [542, 406] width 17 height 17
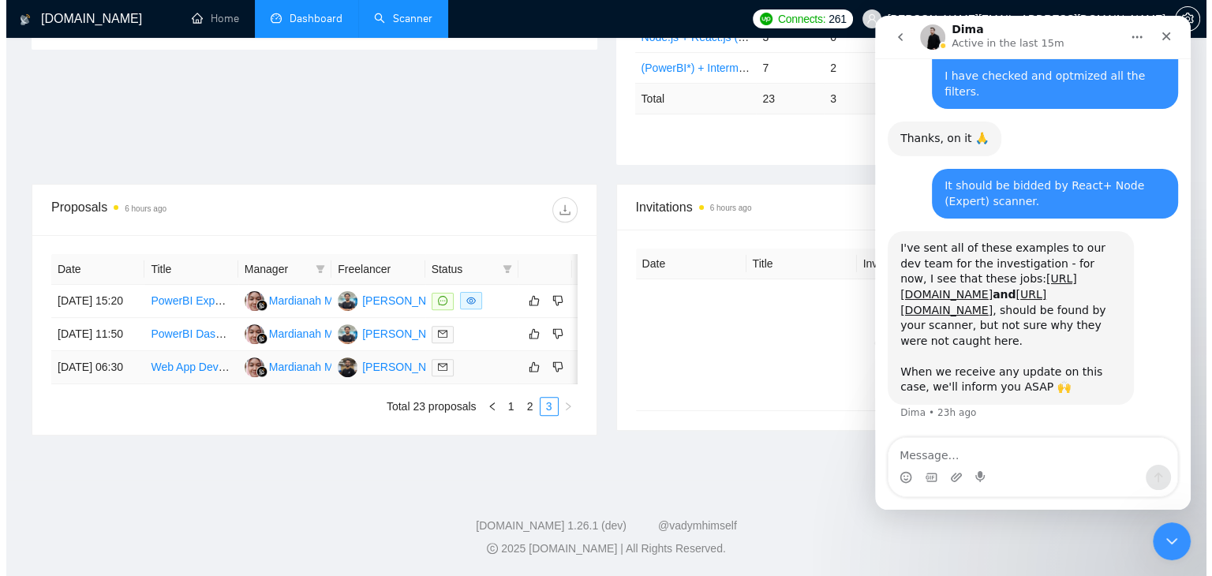
scroll to position [497, 0]
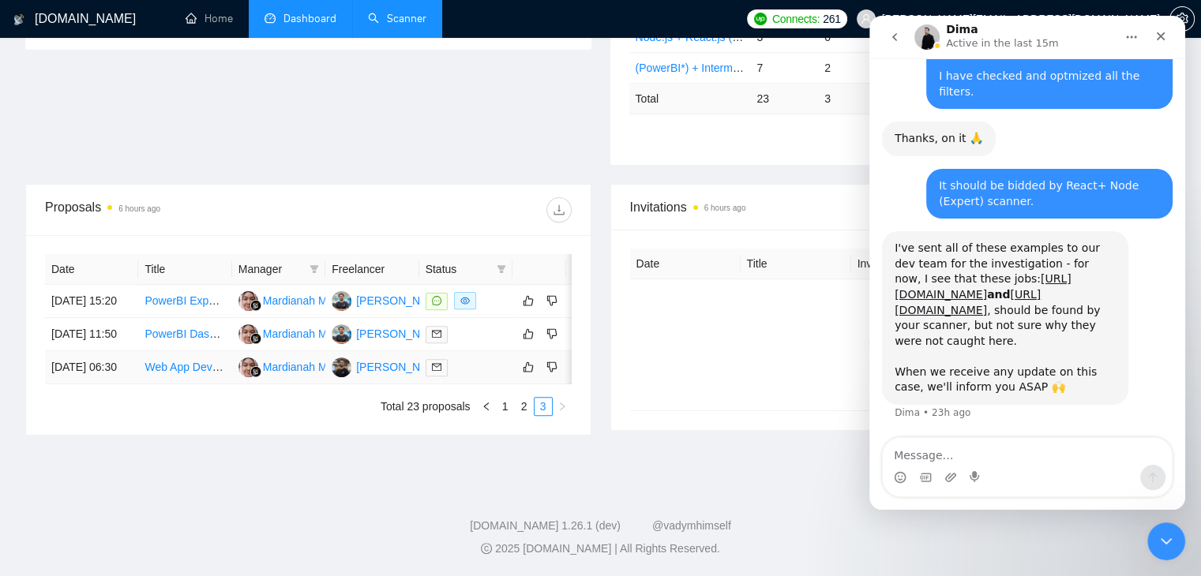
click at [96, 351] on td "[DATE] 06:30" at bounding box center [91, 367] width 93 height 33
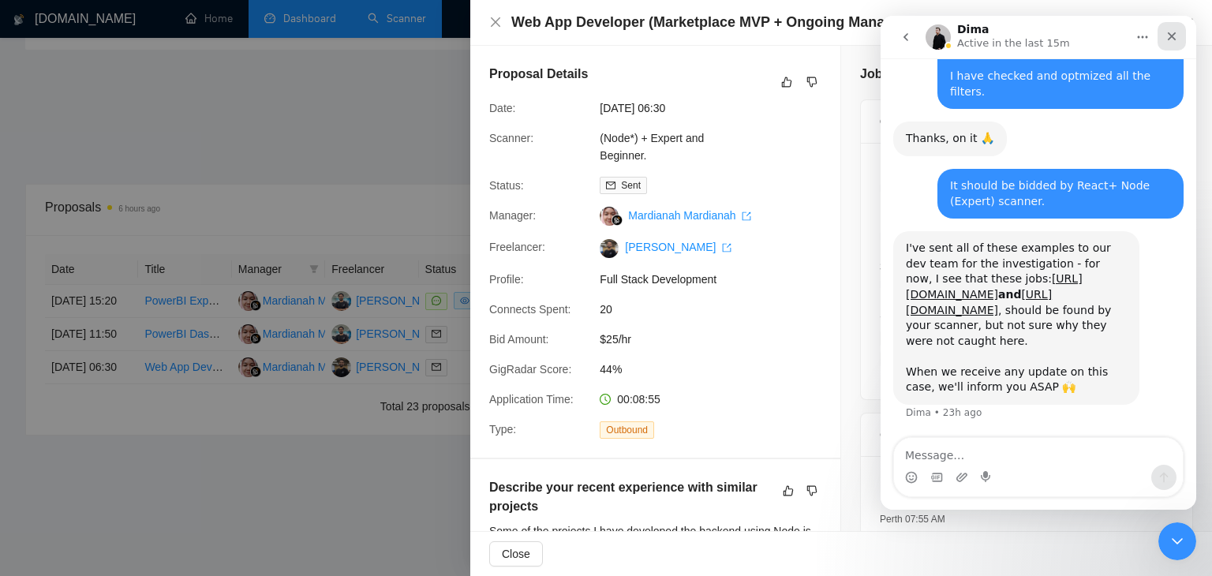
click at [1178, 41] on icon "Close" at bounding box center [1172, 36] width 13 height 13
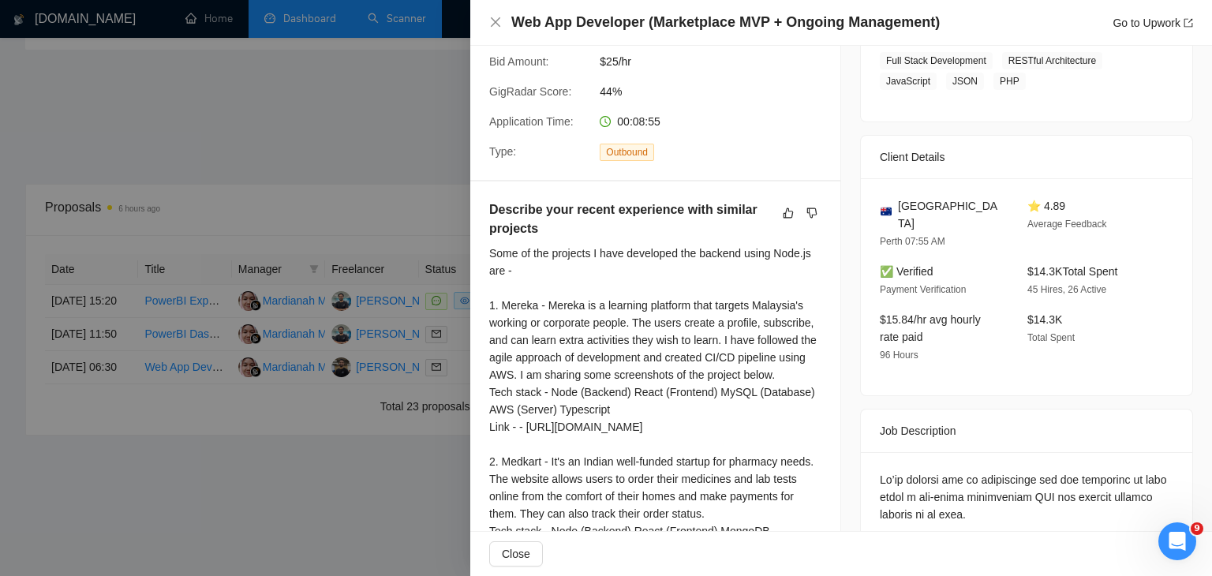
scroll to position [0, 0]
